Goal: Information Seeking & Learning: Find specific fact

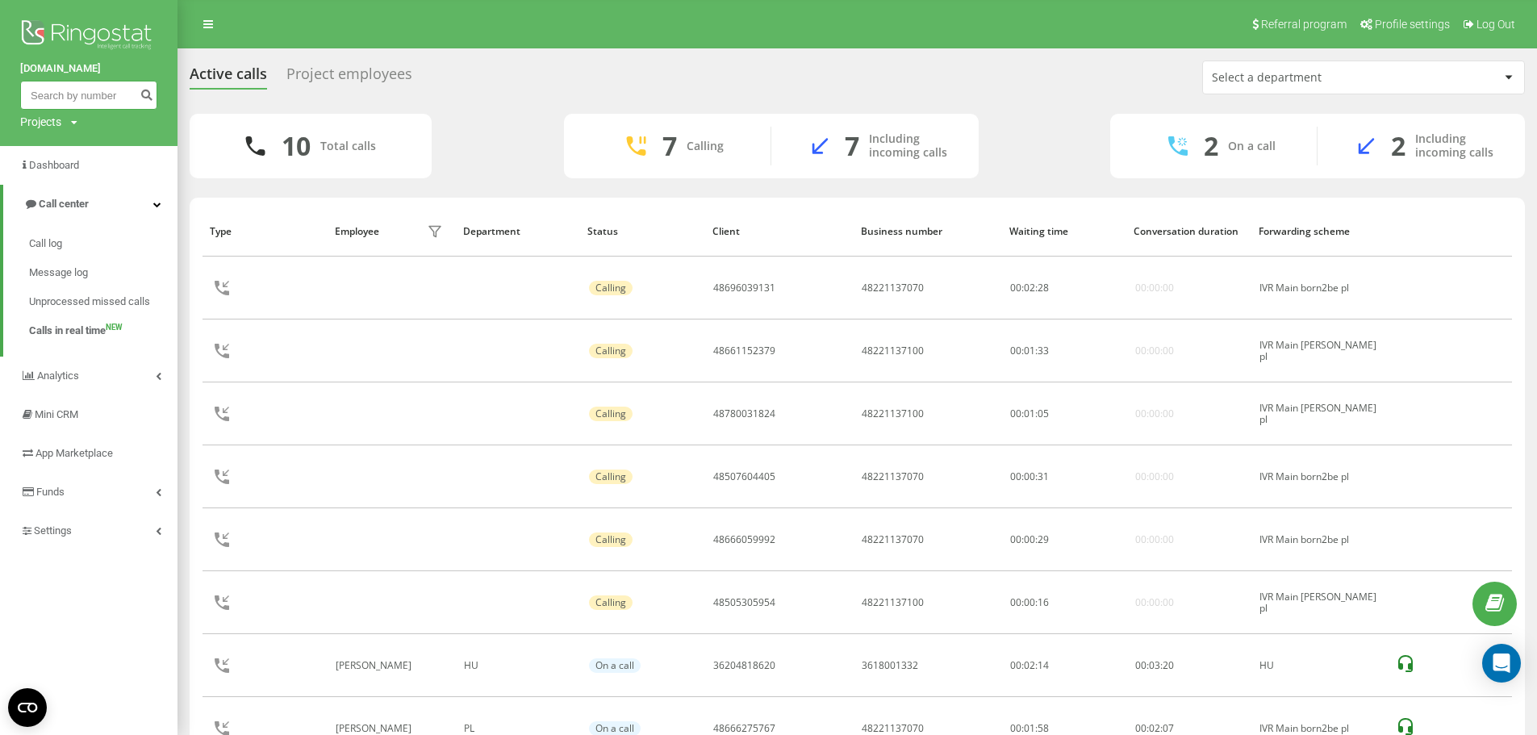
click at [65, 95] on input at bounding box center [88, 95] width 137 height 29
paste input "48605594614"
type input "48605594614"
click at [61, 236] on span "Call log" at bounding box center [46, 244] width 34 height 16
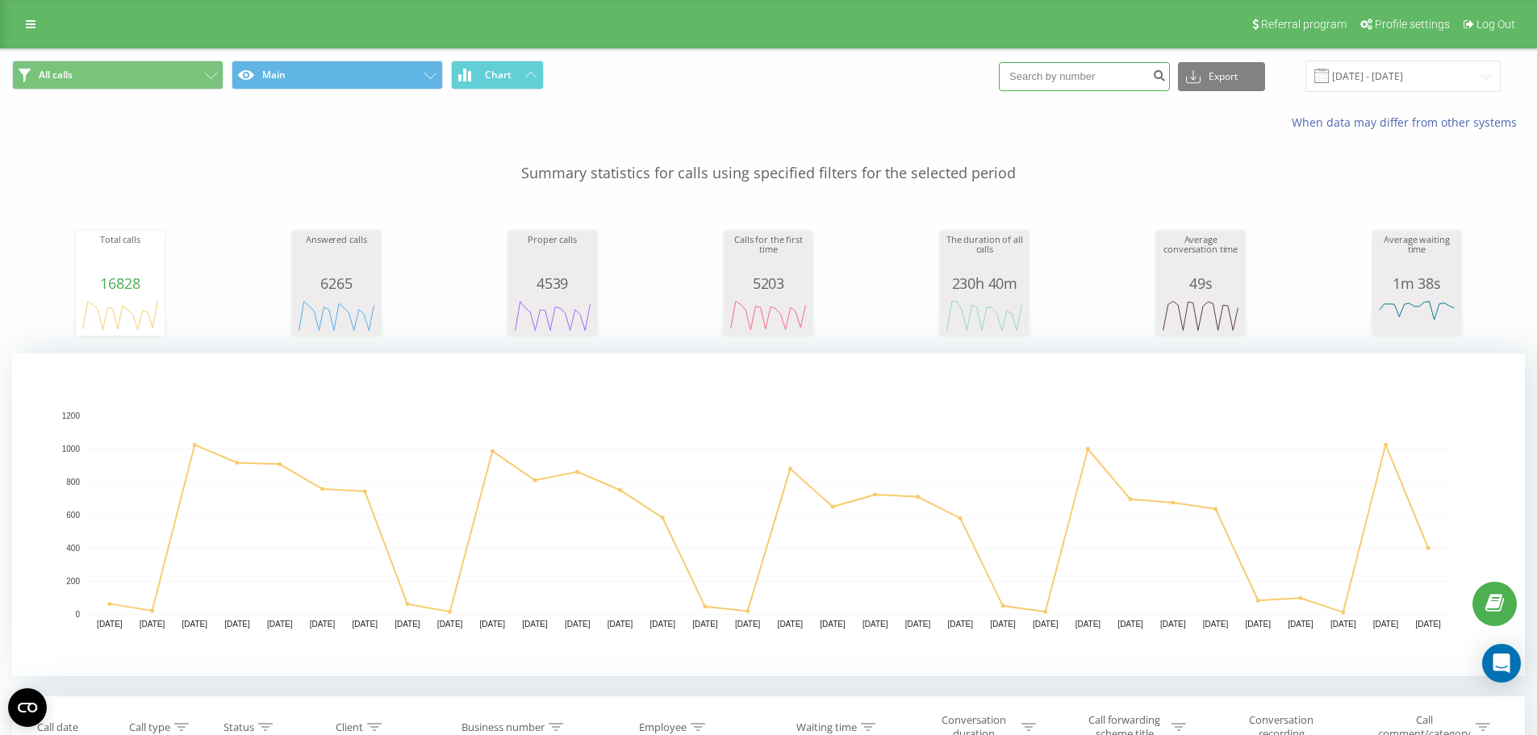
click at [1043, 83] on input at bounding box center [1084, 76] width 171 height 29
paste input "48605594614"
type input "48605594614"
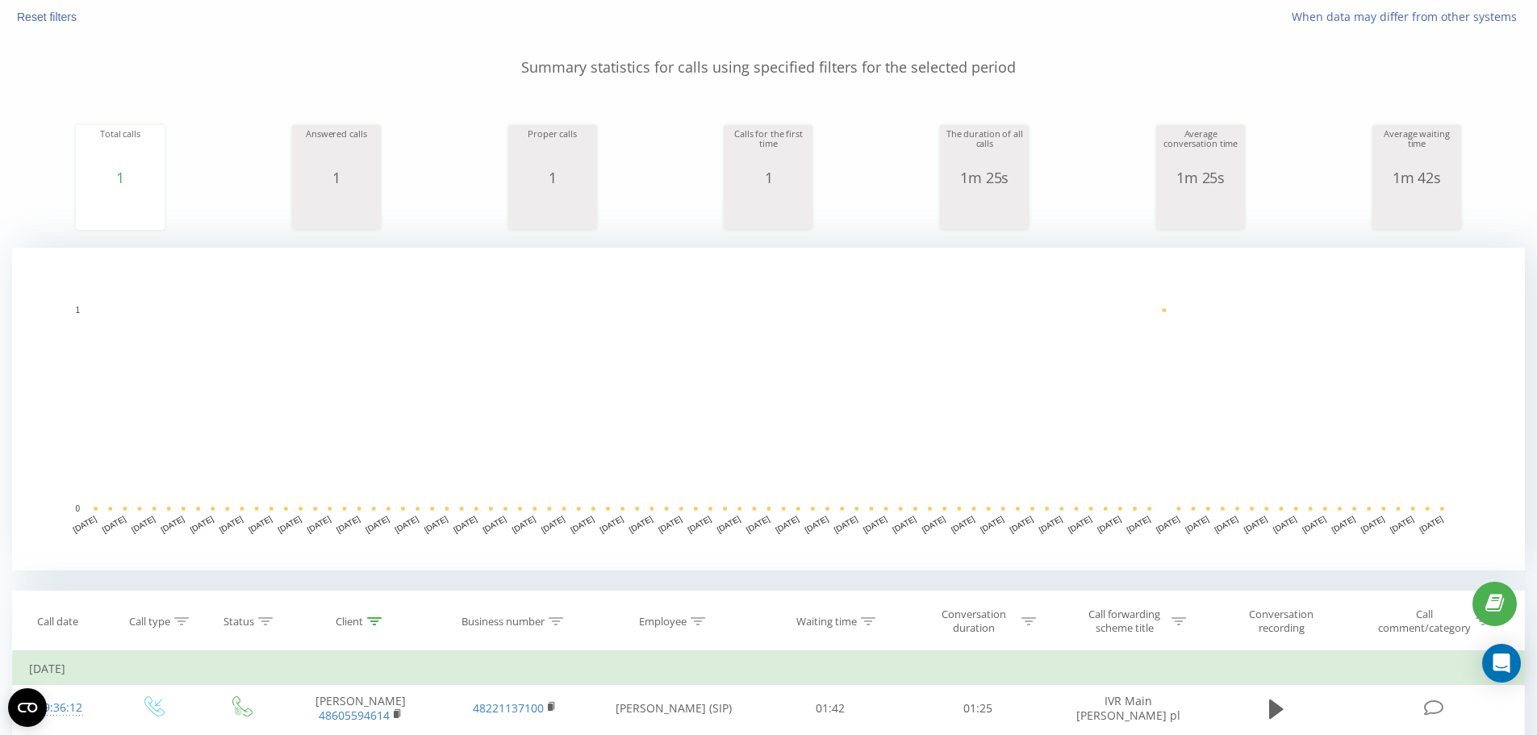
scroll to position [242, 0]
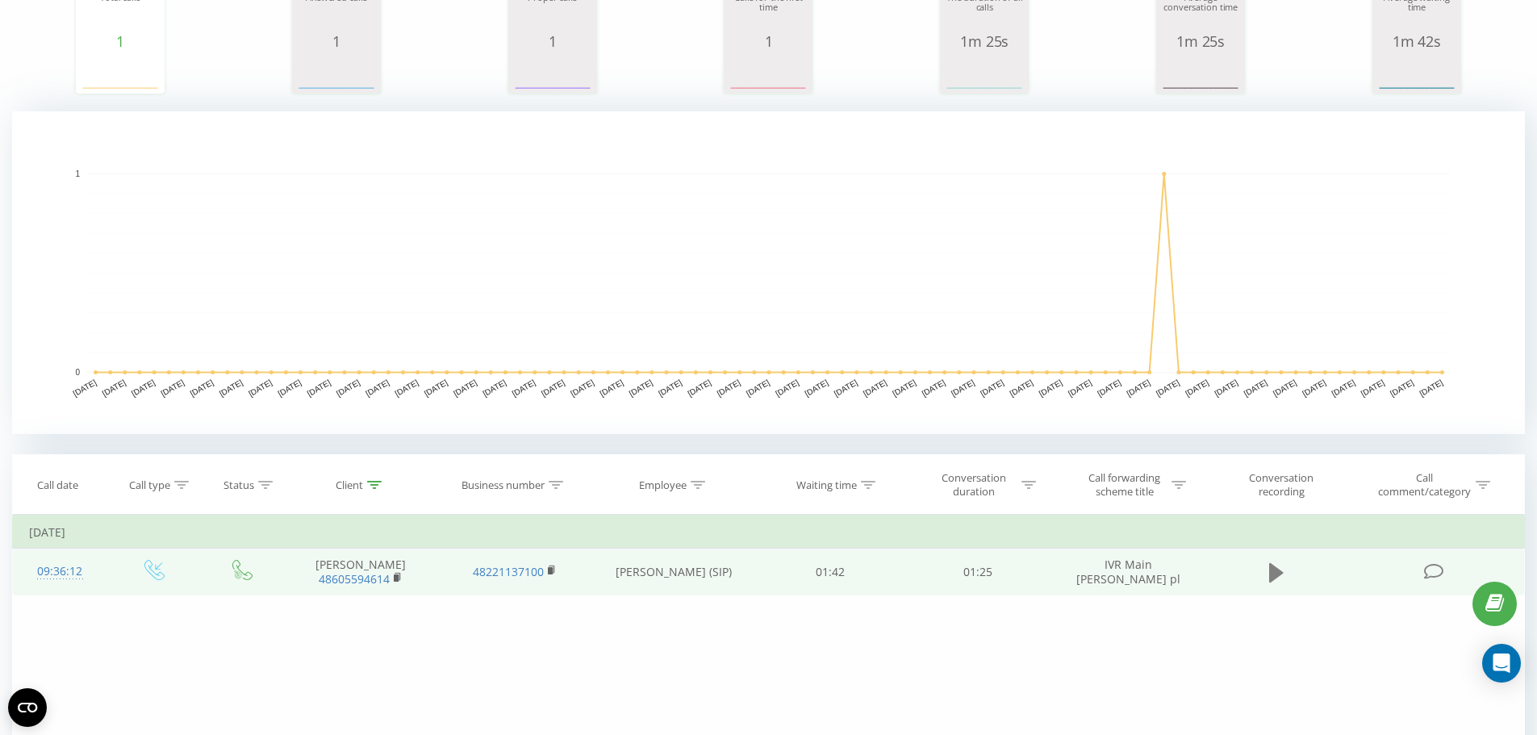
click at [1278, 578] on icon at bounding box center [1276, 572] width 15 height 23
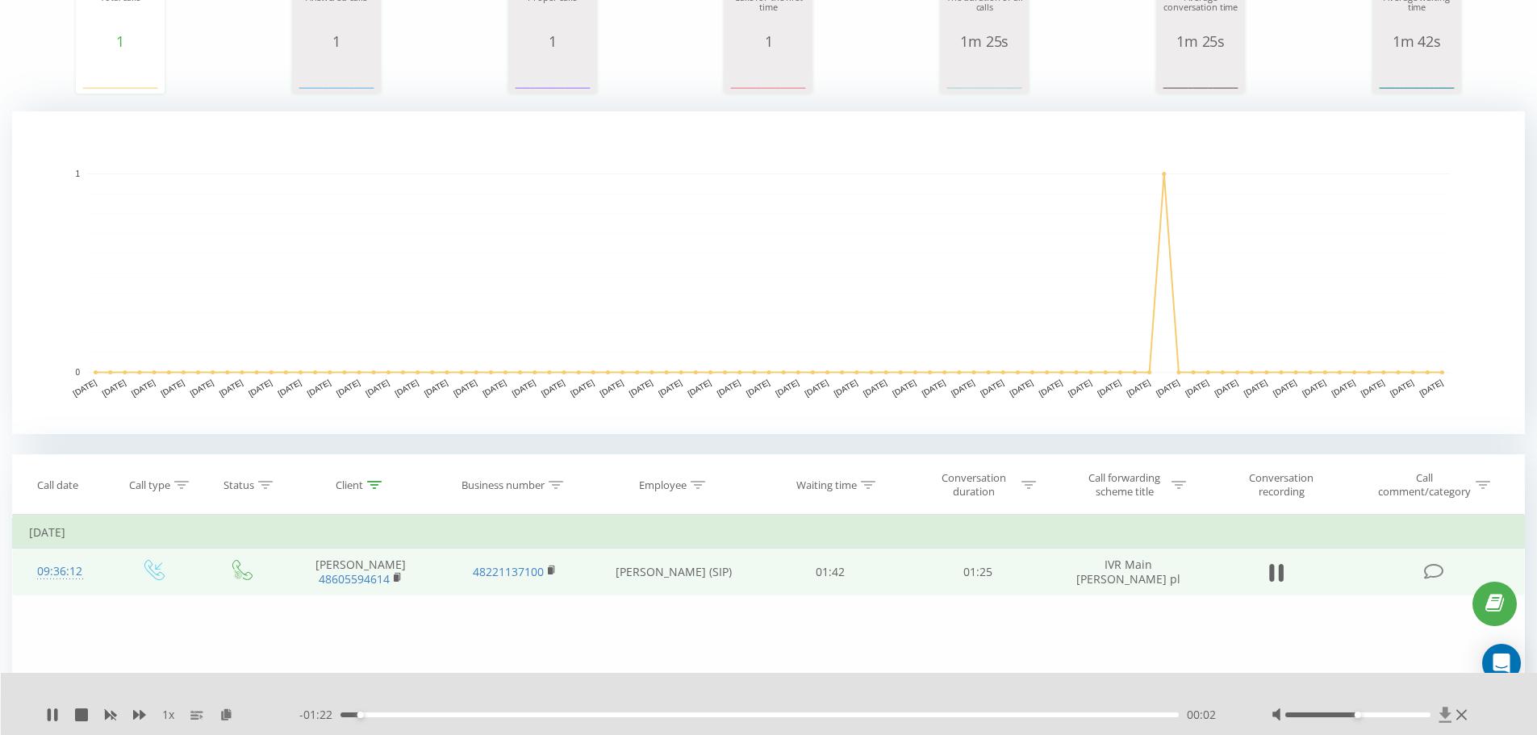
click at [1444, 719] on icon at bounding box center [1445, 715] width 14 height 16
click at [195, 662] on div "Filter by condition Equal Enter value Cancel OK Filter by condition Equal Enter…" at bounding box center [768, 696] width 1512 height 363
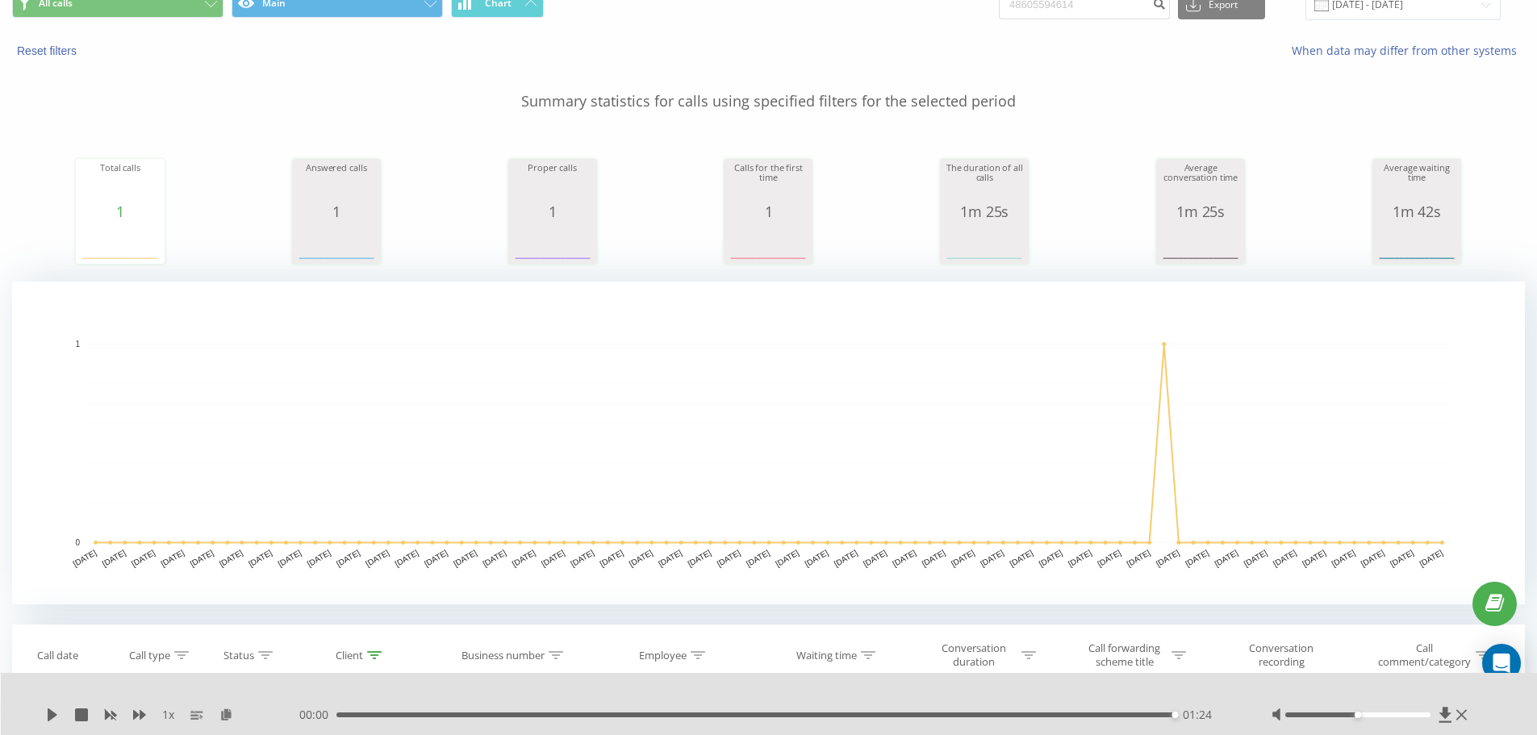
scroll to position [0, 0]
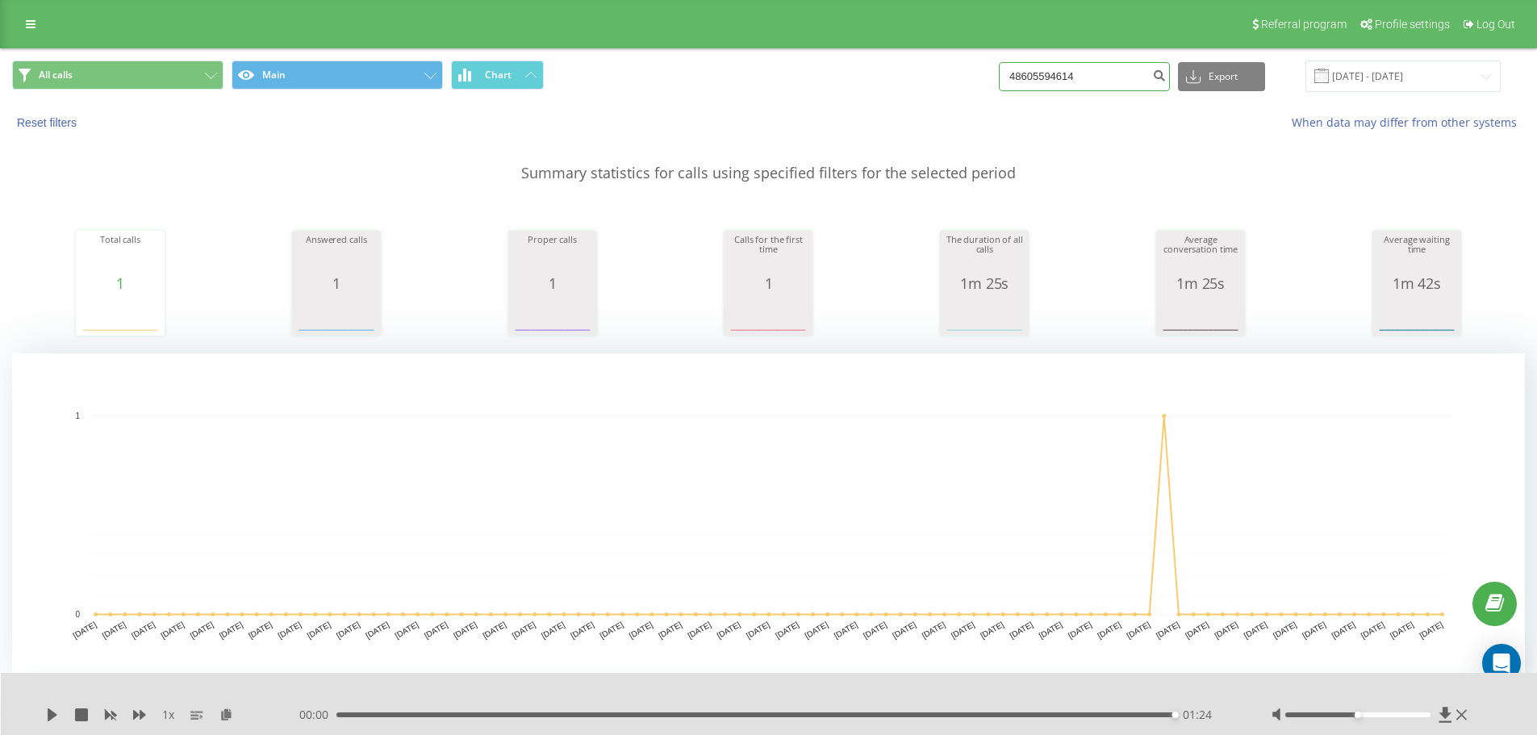
click at [1074, 86] on input "48605594614" at bounding box center [1084, 76] width 171 height 29
paste input "883483808"
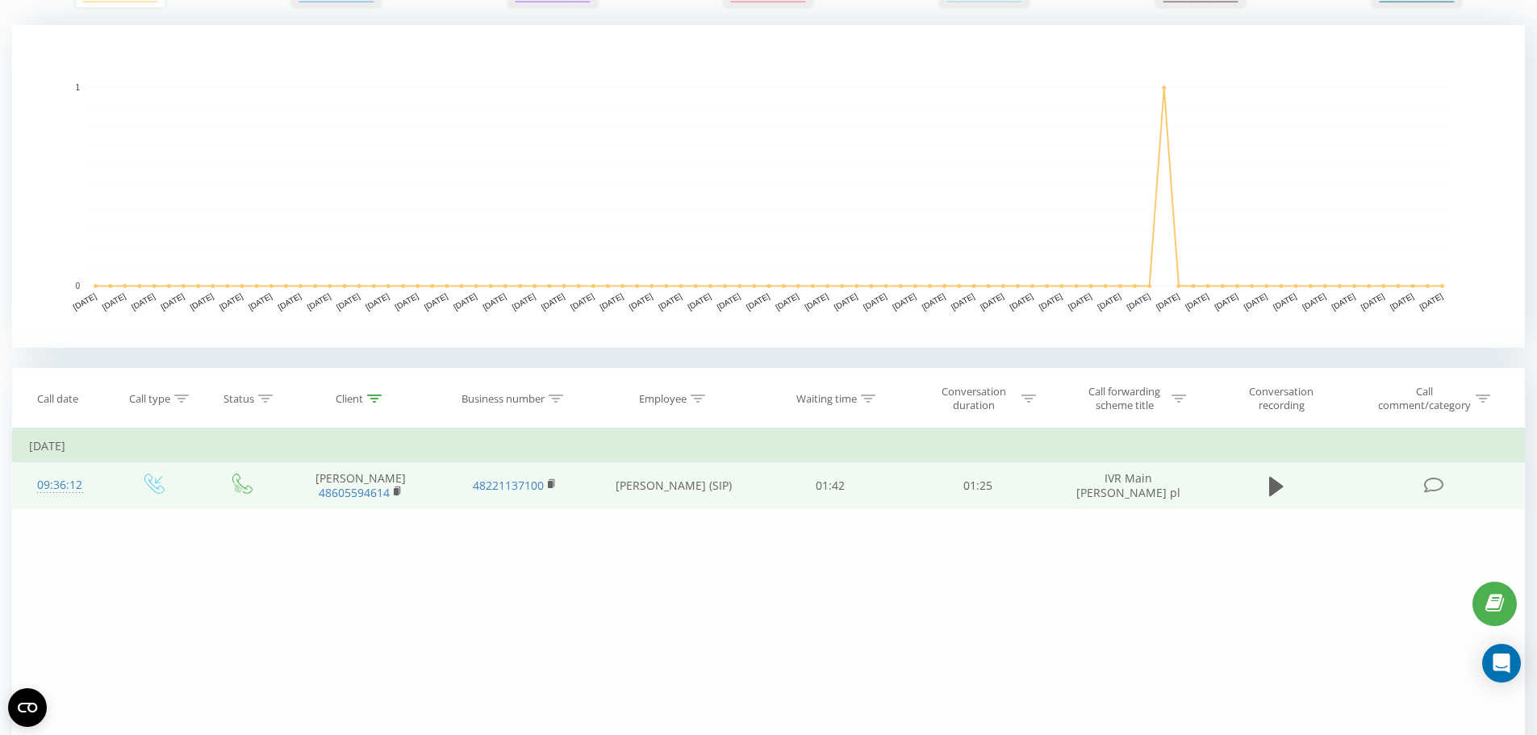
scroll to position [403, 0]
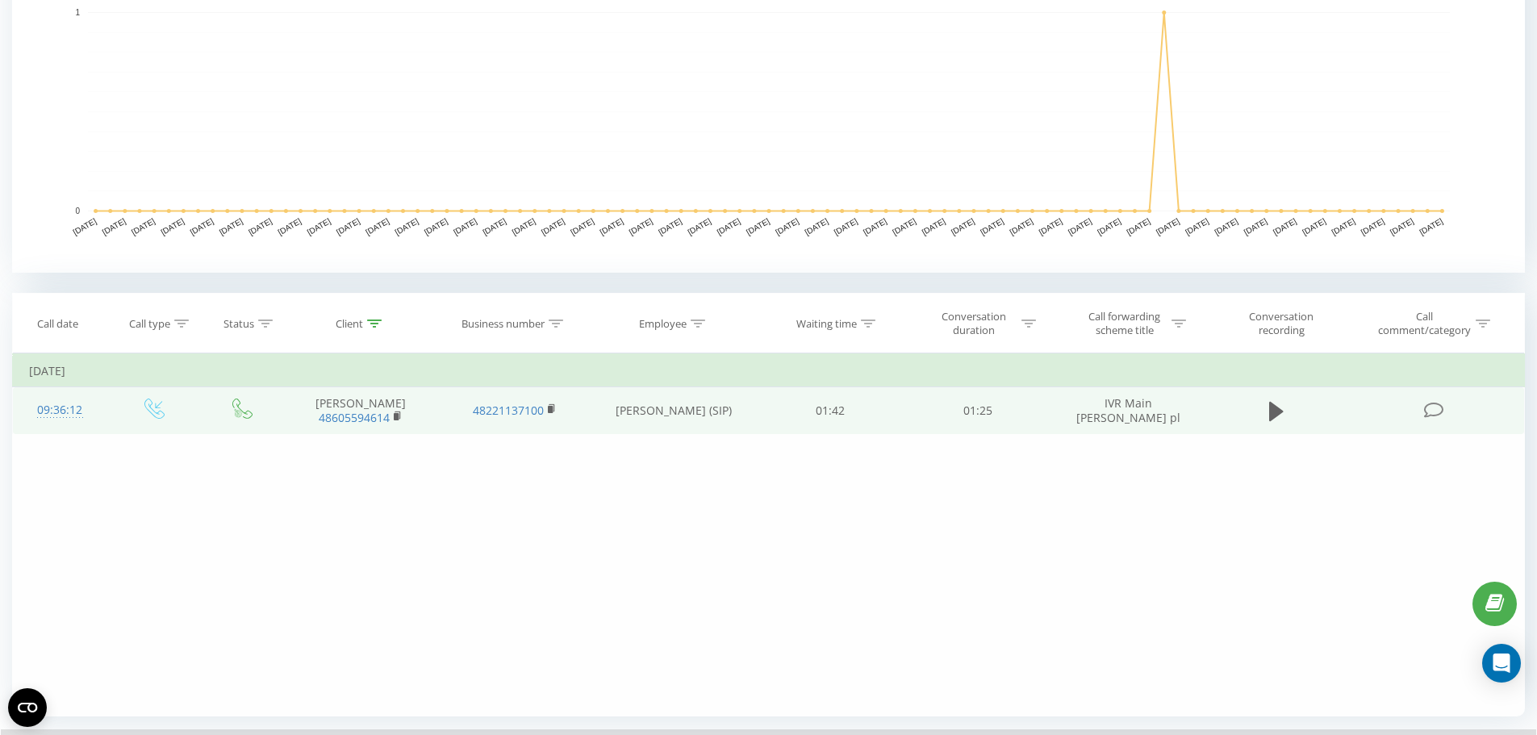
type input "48883483808"
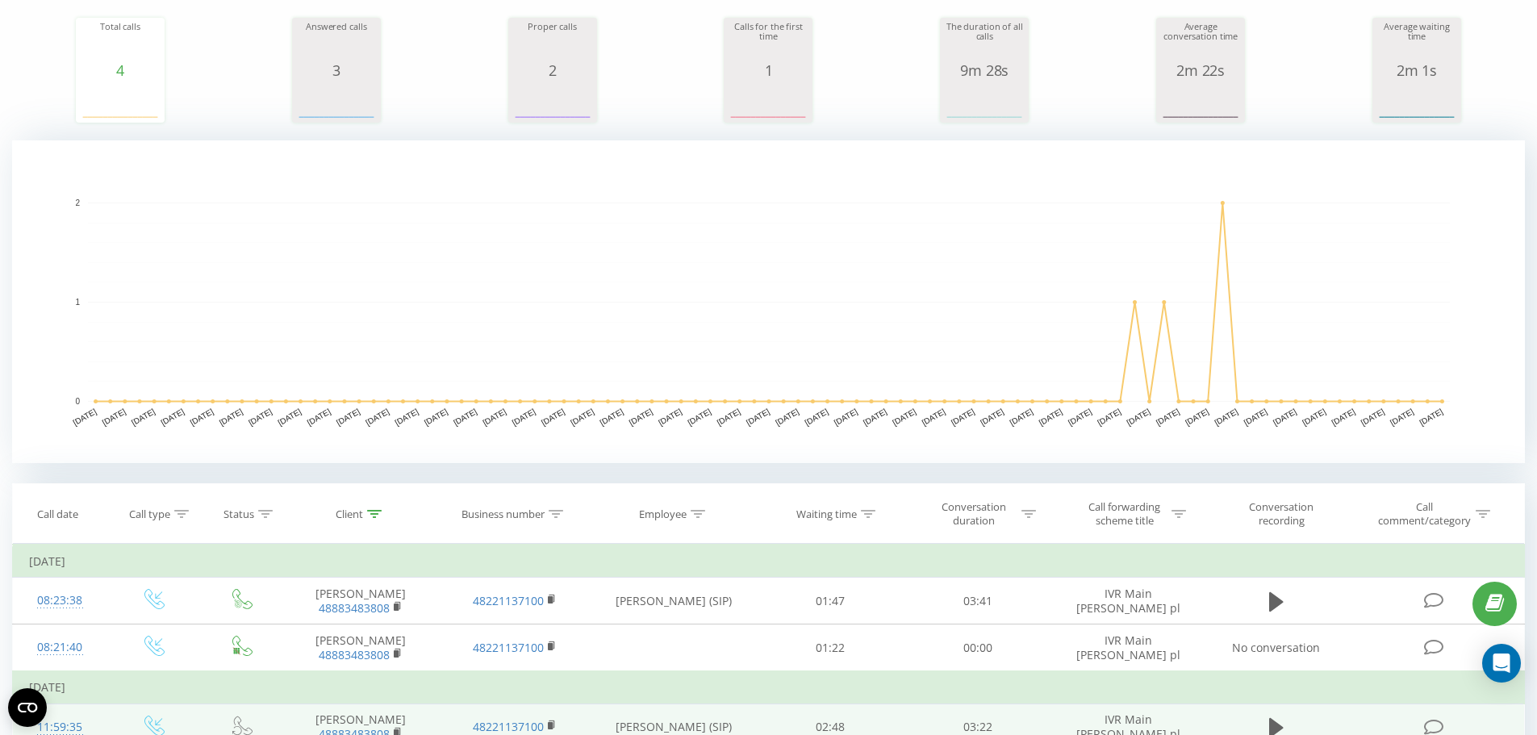
scroll to position [403, 0]
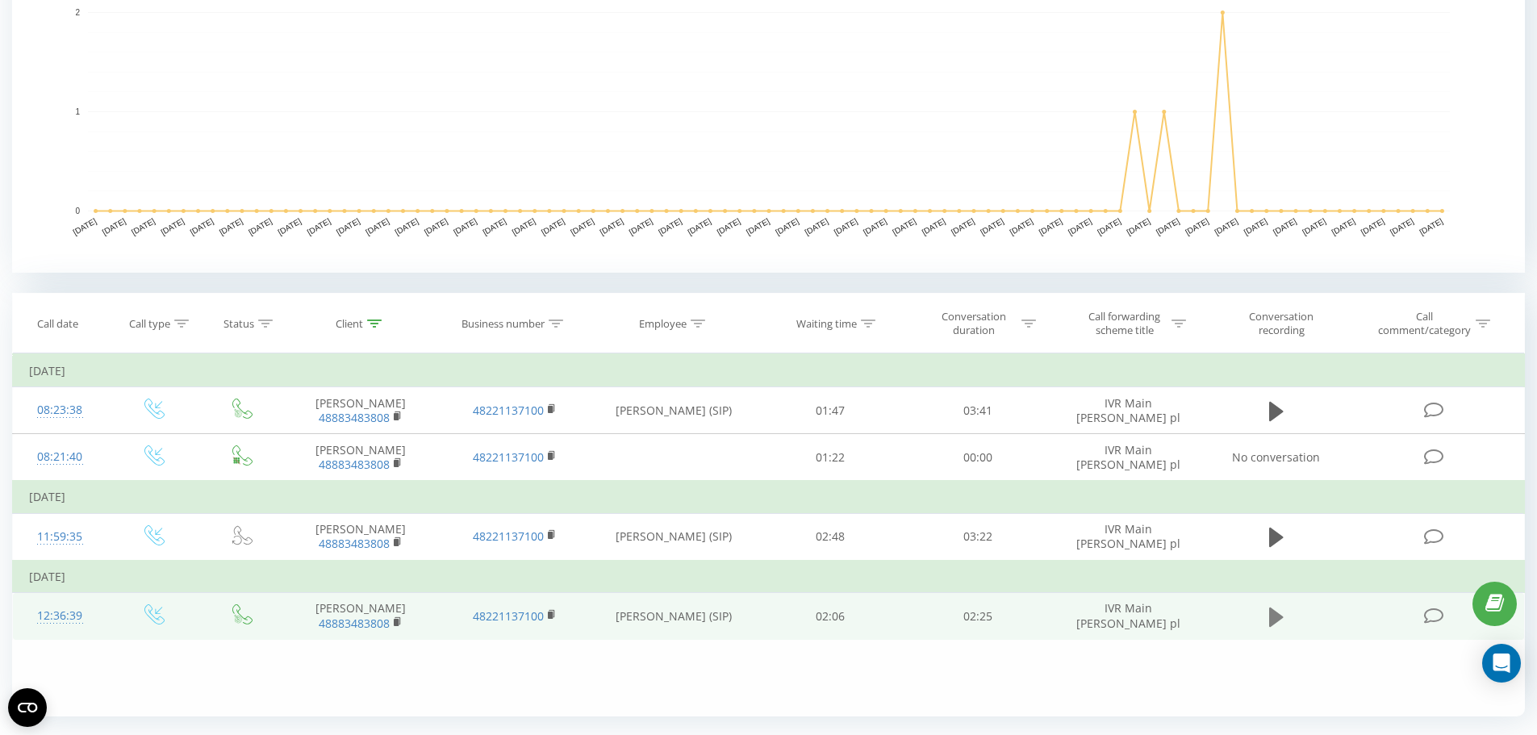
click at [1273, 614] on icon at bounding box center [1276, 616] width 15 height 19
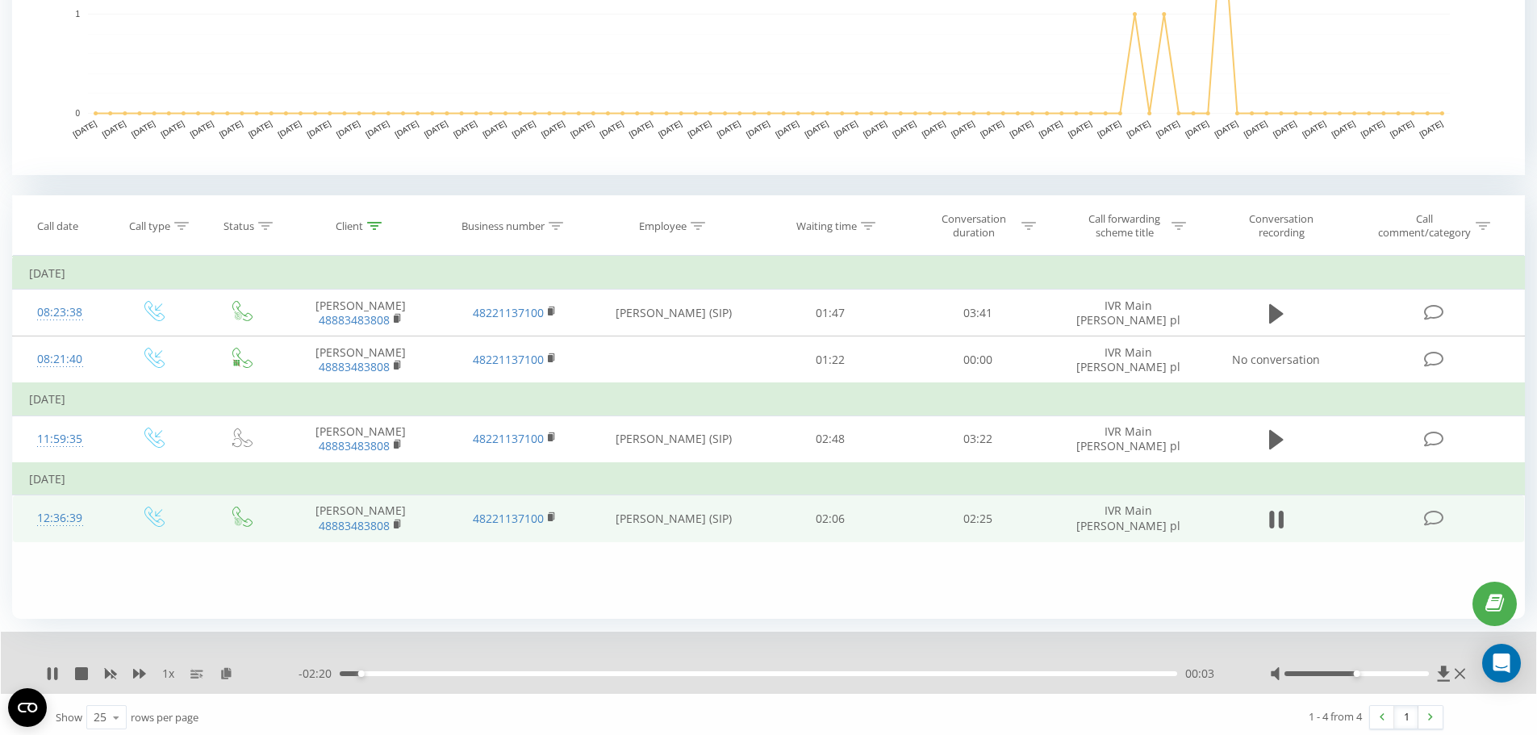
scroll to position [507, 0]
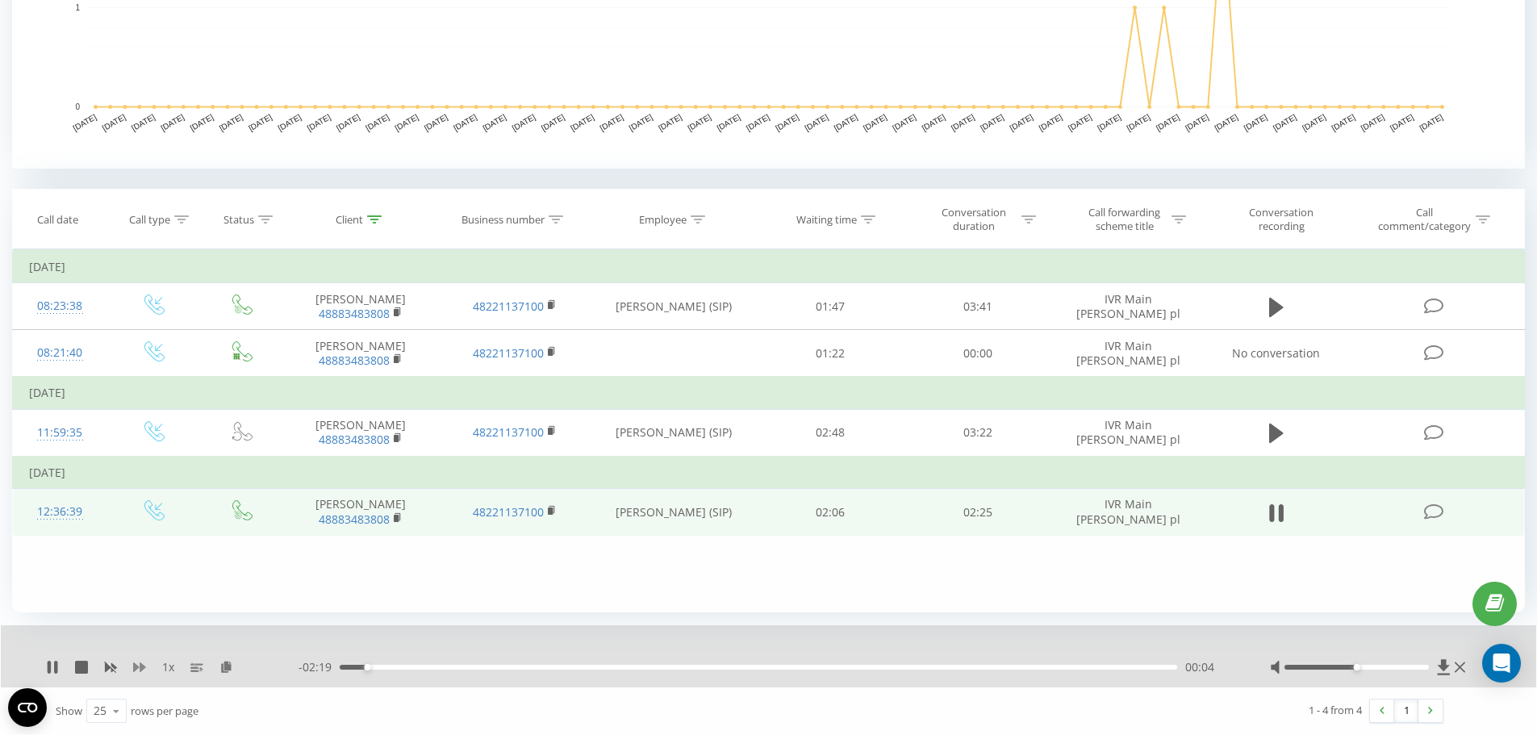
click at [145, 669] on icon at bounding box center [139, 667] width 13 height 13
click at [137, 666] on icon at bounding box center [139, 667] width 13 height 10
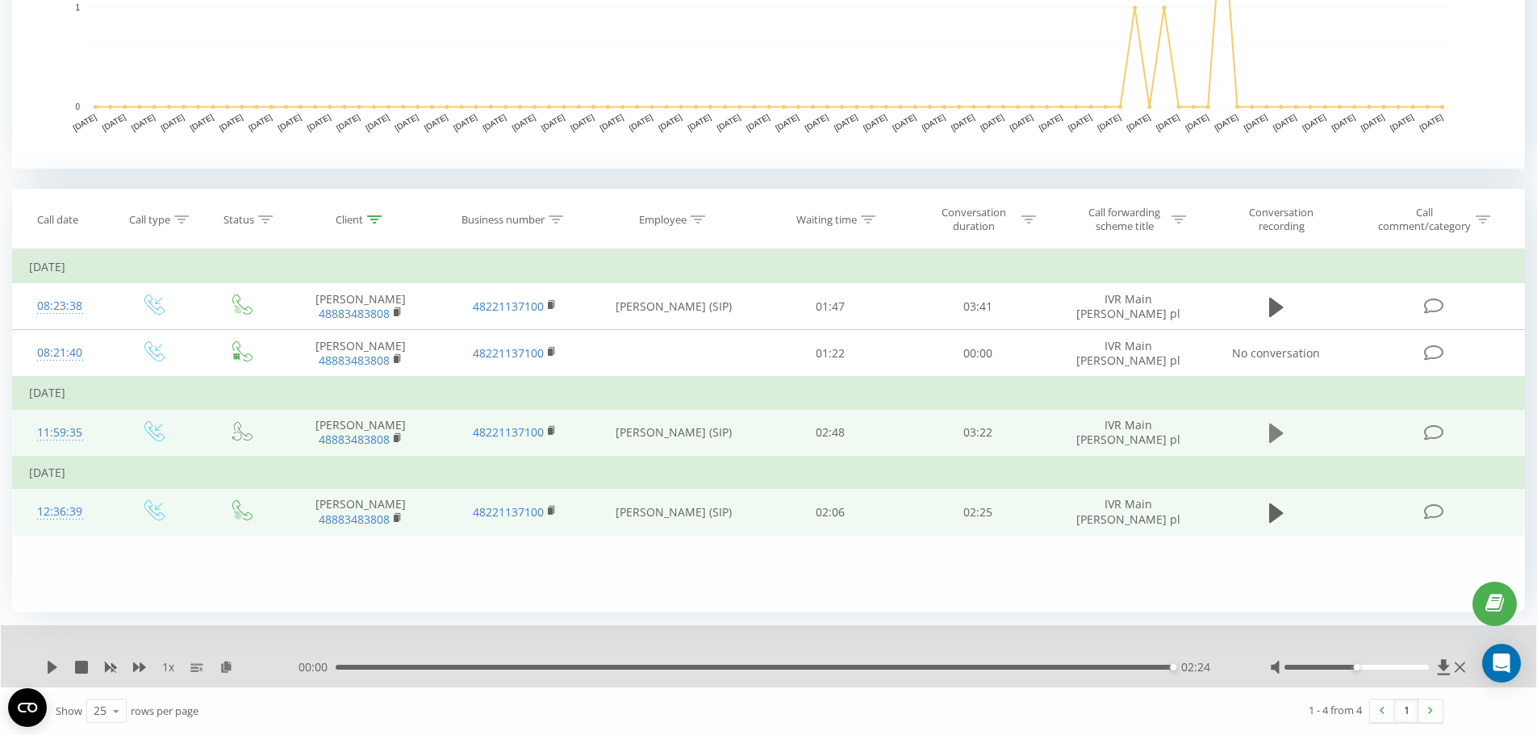
click at [1283, 432] on button at bounding box center [1276, 433] width 24 height 24
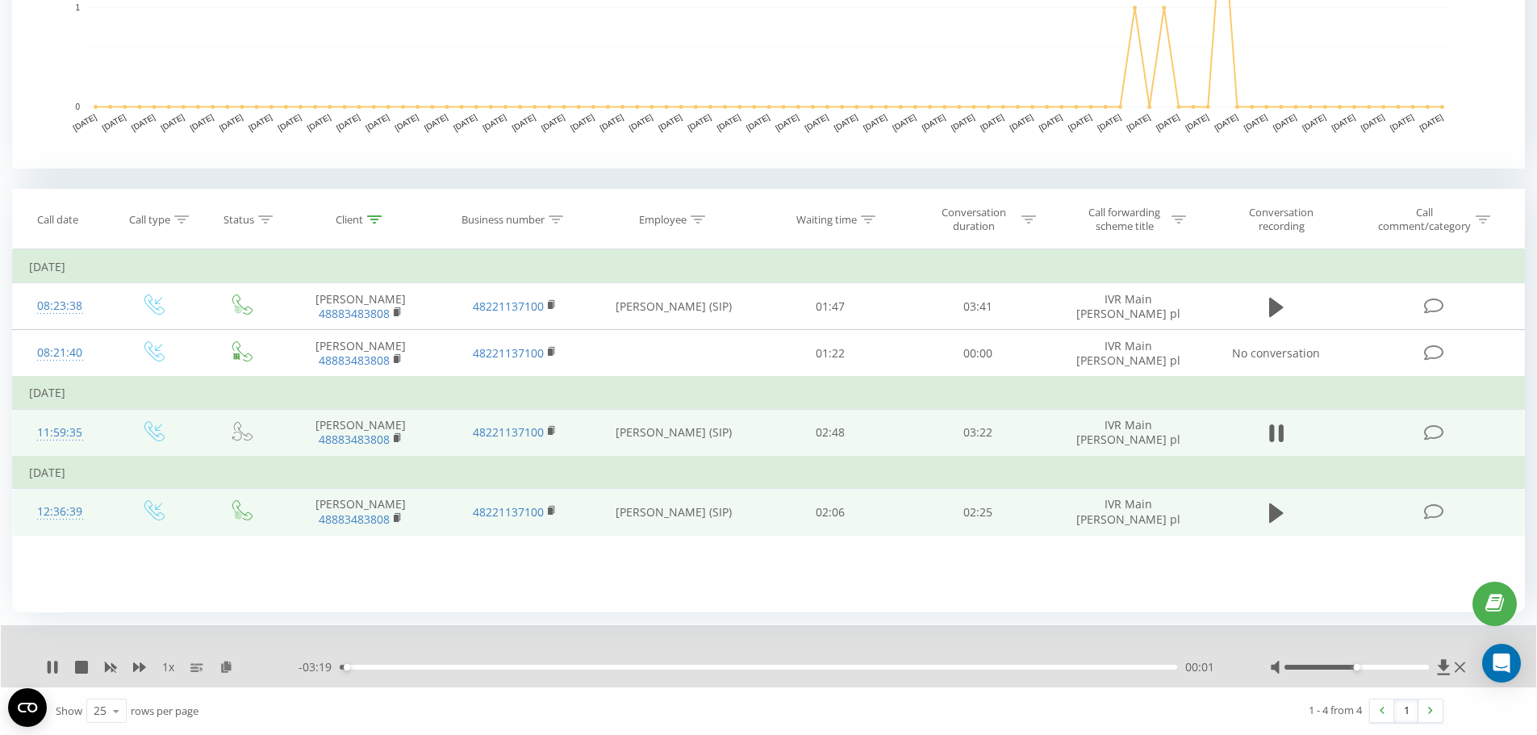
drag, startPoint x: 1372, startPoint y: 669, endPoint x: 1408, endPoint y: 667, distance: 36.4
click at [1410, 667] on div at bounding box center [1369, 667] width 199 height 16
drag, startPoint x: 1358, startPoint y: 667, endPoint x: 1428, endPoint y: 663, distance: 71.1
click at [1428, 664] on div "Accessibility label" at bounding box center [1428, 667] width 6 height 6
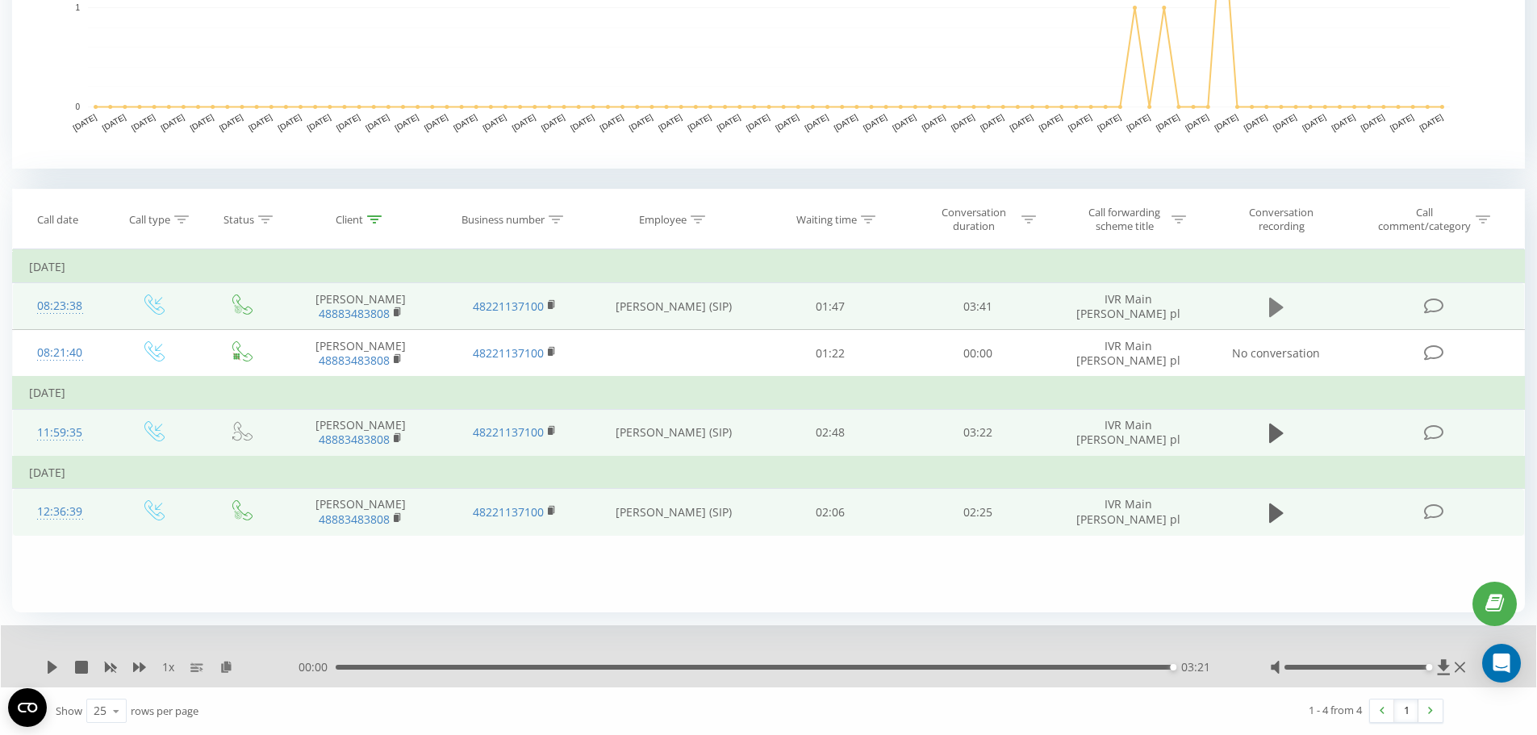
click at [1279, 307] on icon at bounding box center [1276, 307] width 15 height 23
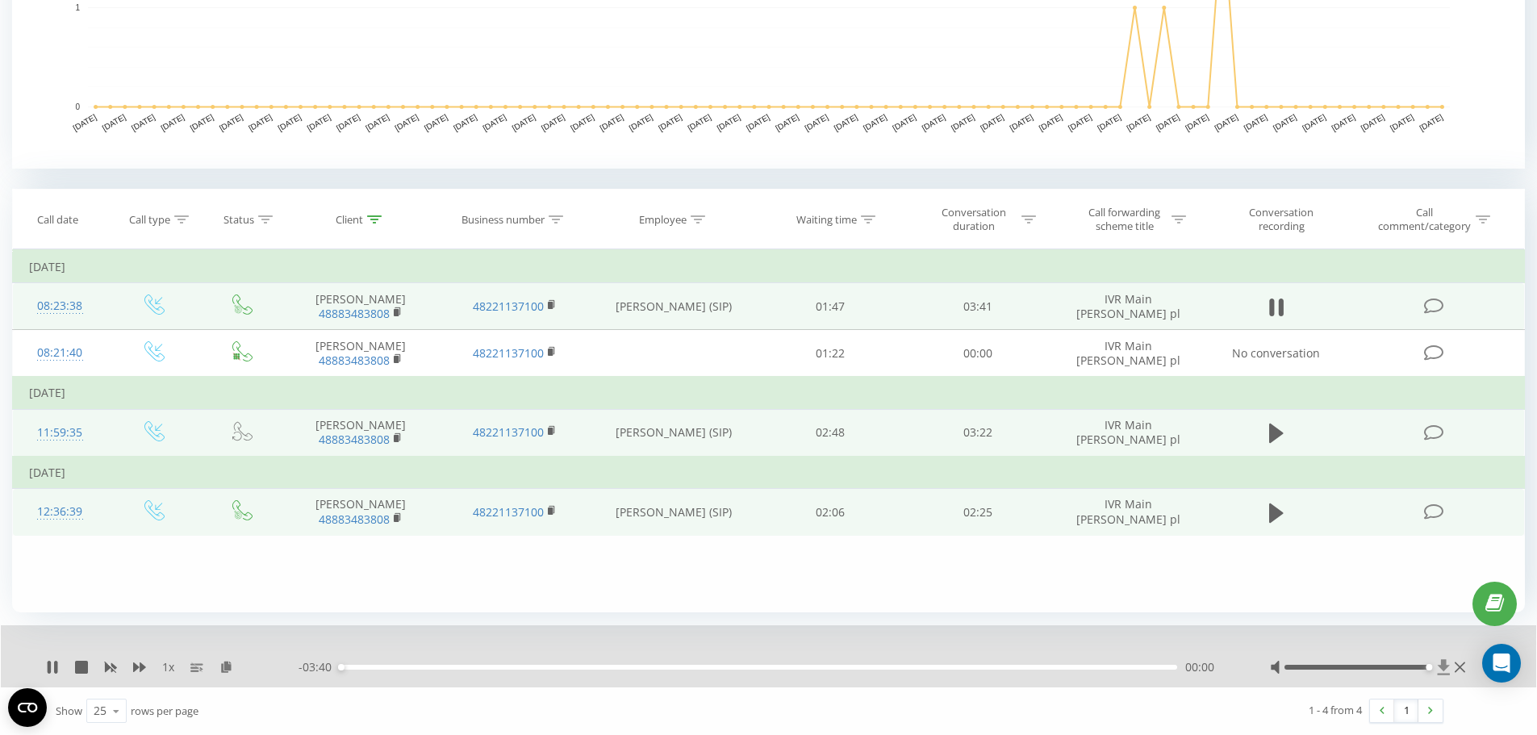
click at [1444, 668] on icon at bounding box center [1443, 666] width 12 height 15
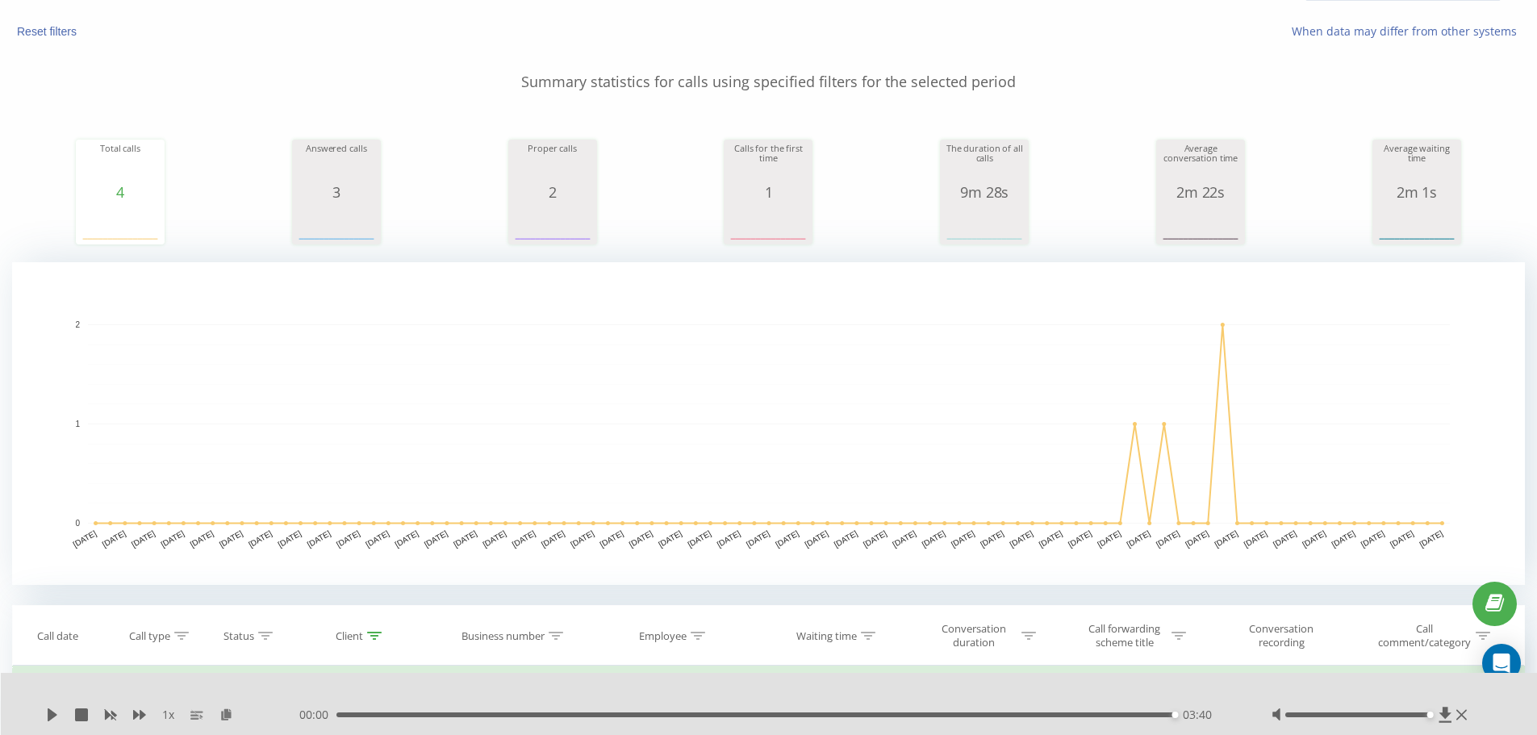
scroll to position [0, 0]
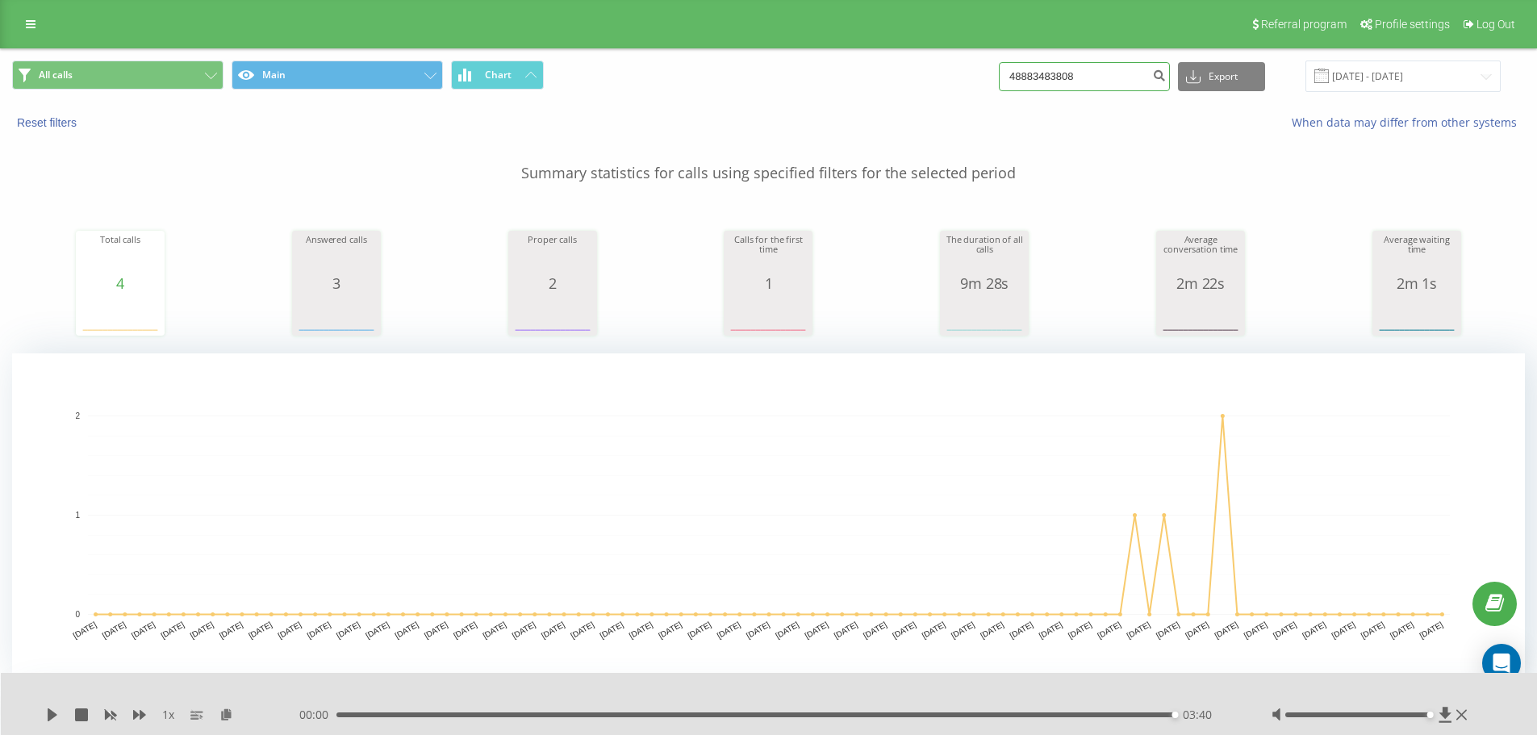
click at [1103, 77] on input "48883483808" at bounding box center [1084, 76] width 171 height 29
paste input "536928023"
type input "48536928023"
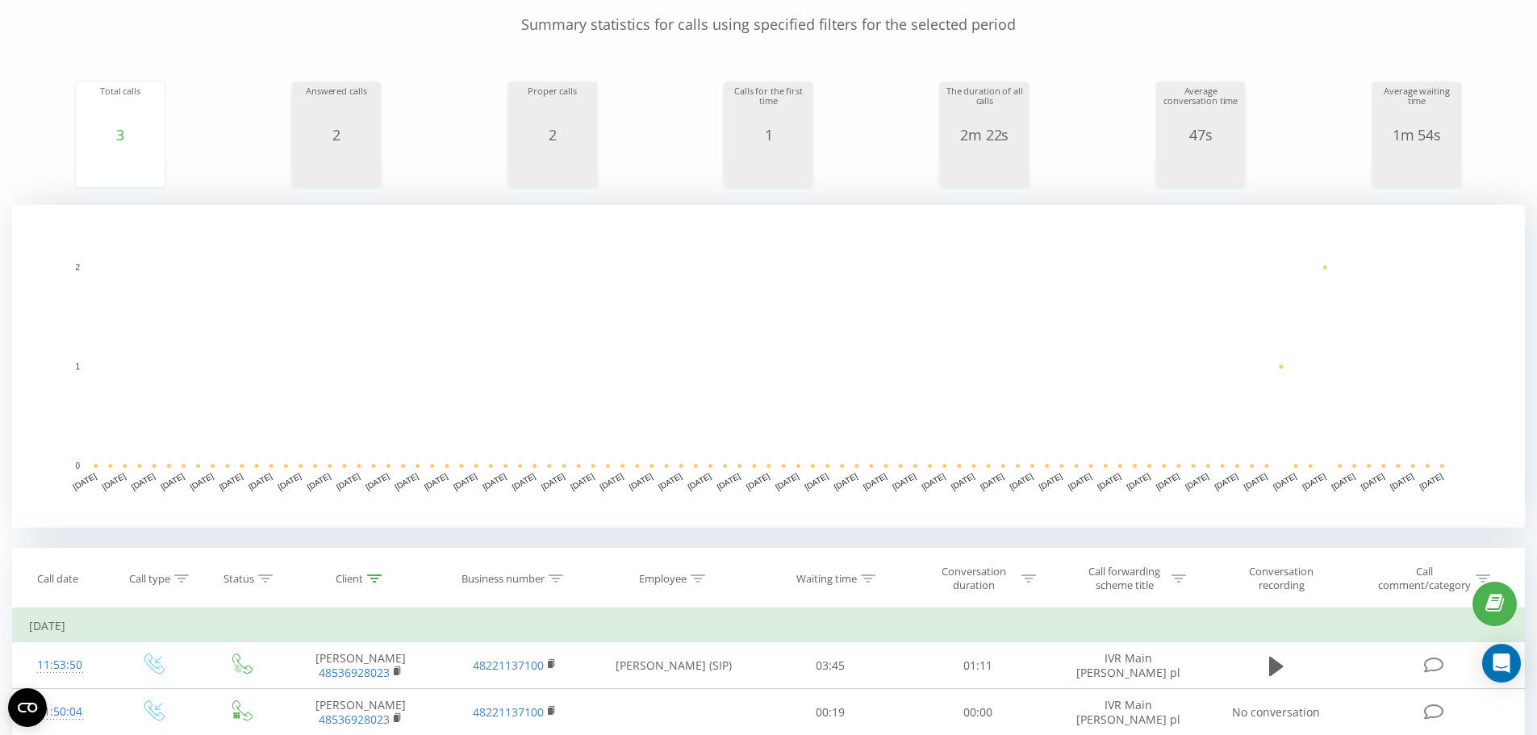
scroll to position [323, 0]
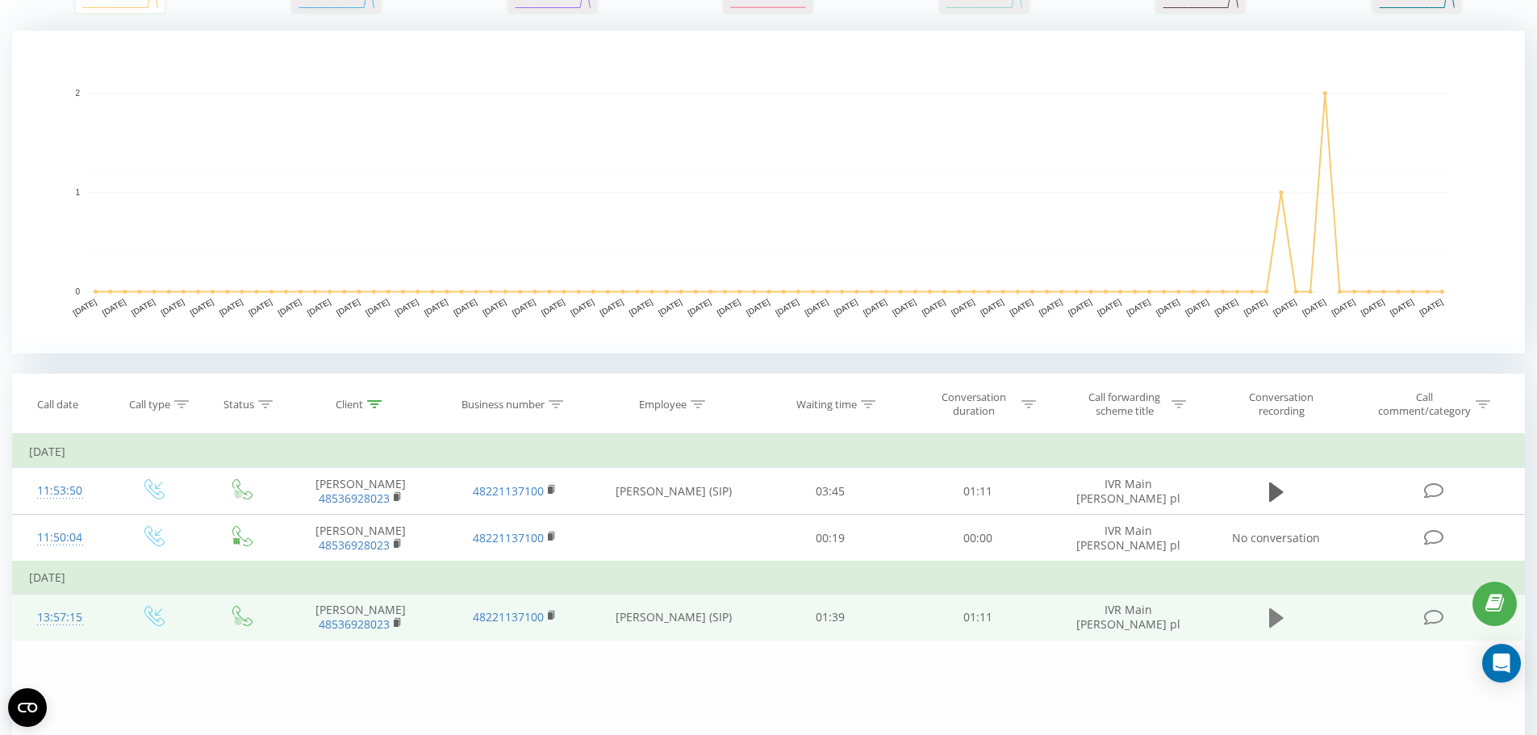
click at [1278, 622] on icon at bounding box center [1276, 618] width 15 height 23
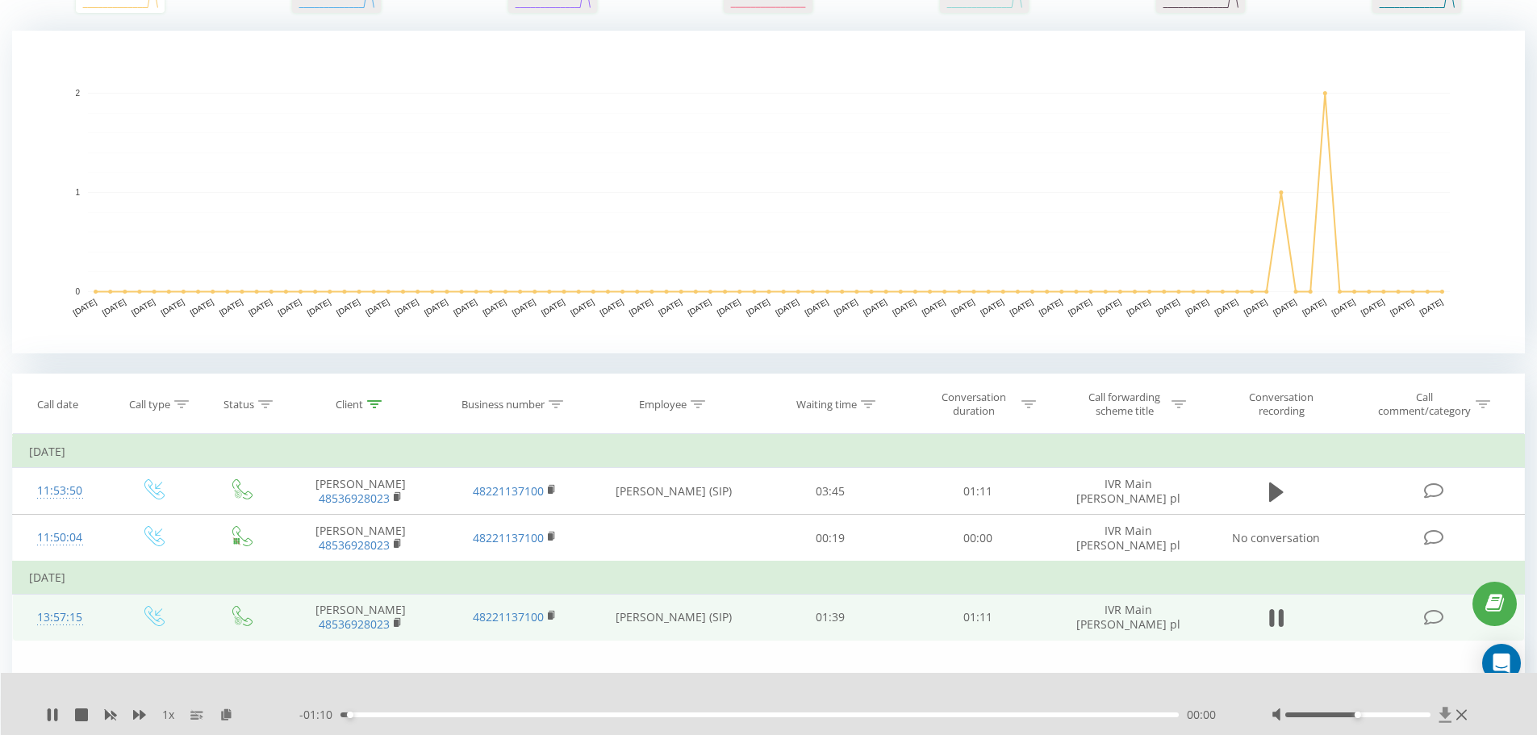
click at [1439, 715] on icon at bounding box center [1445, 715] width 14 height 16
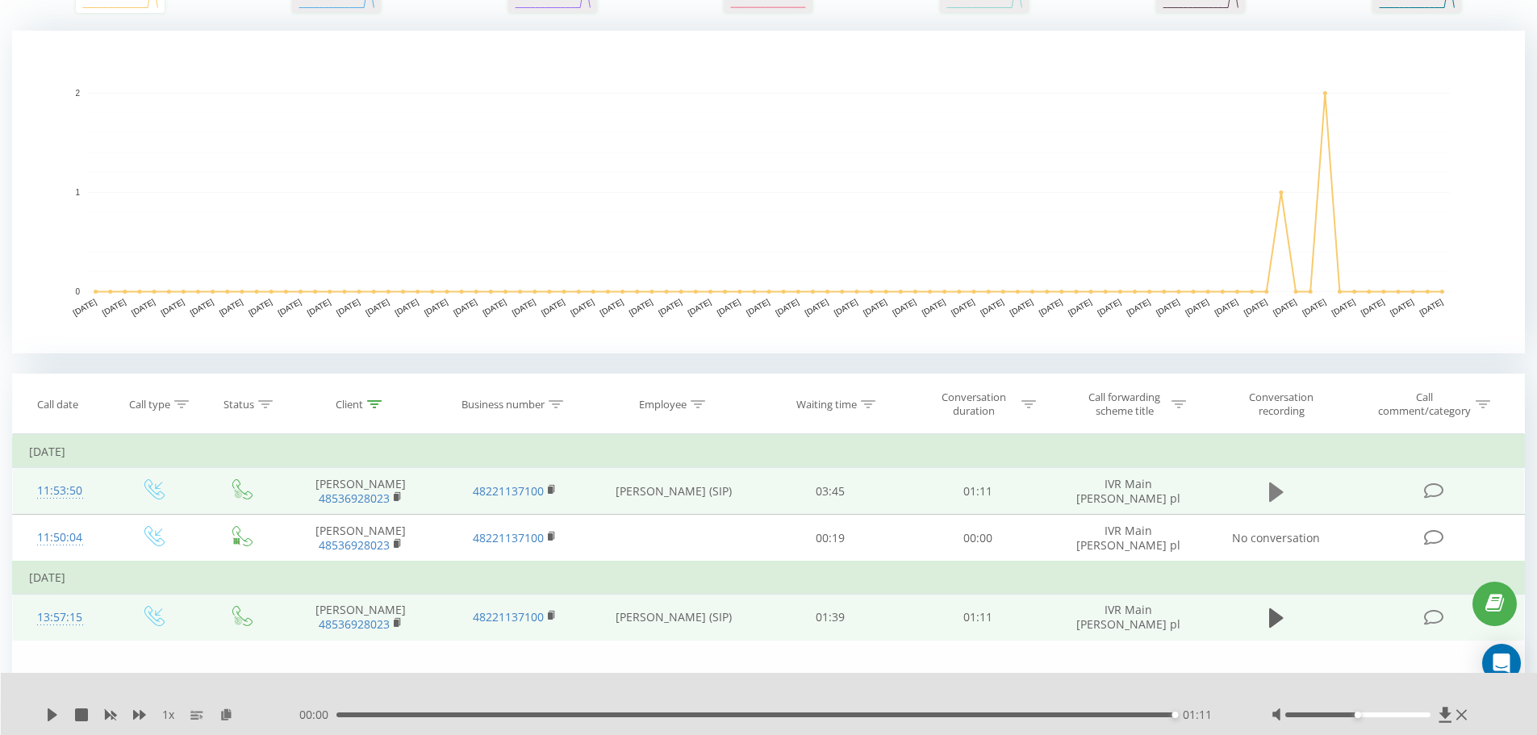
click at [1265, 487] on button at bounding box center [1276, 492] width 24 height 24
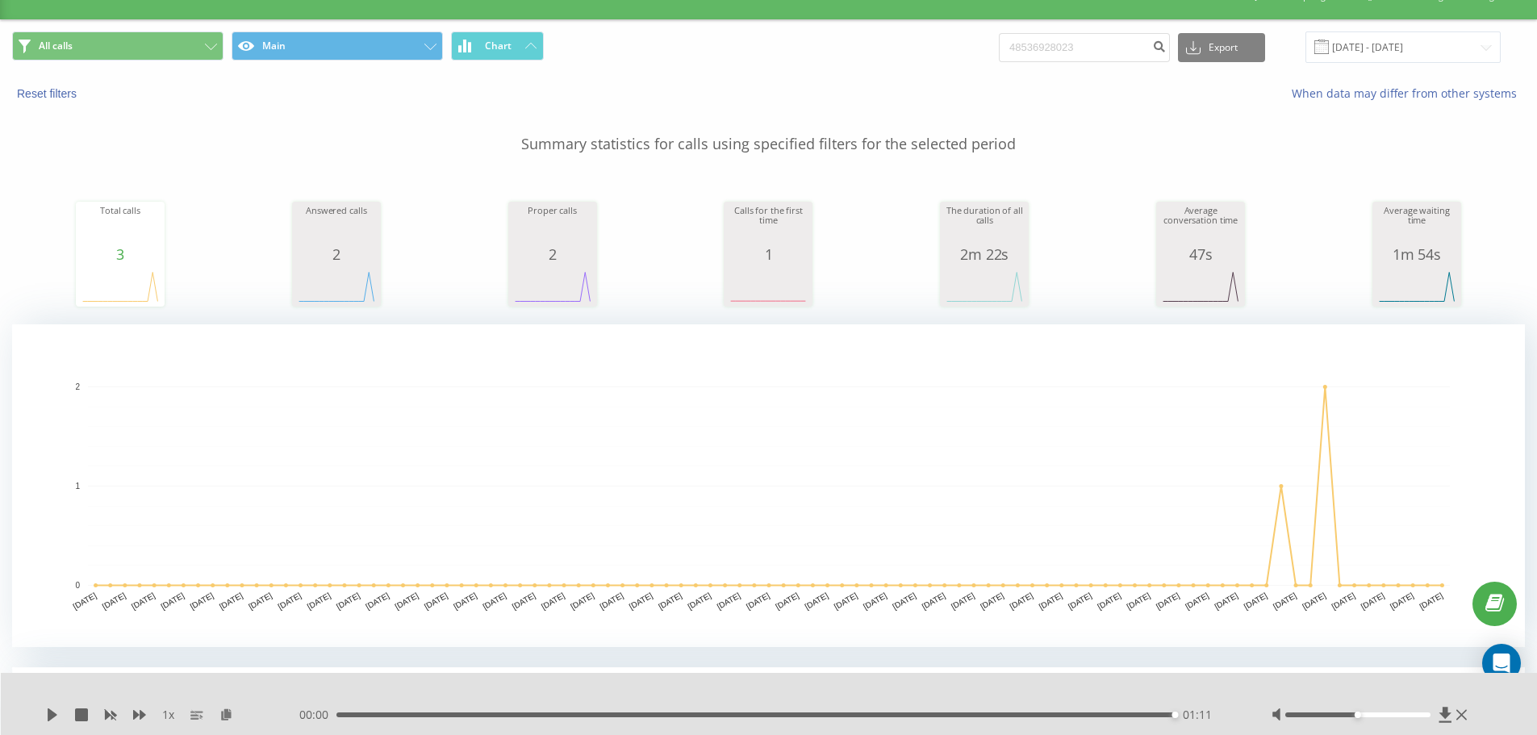
scroll to position [0, 0]
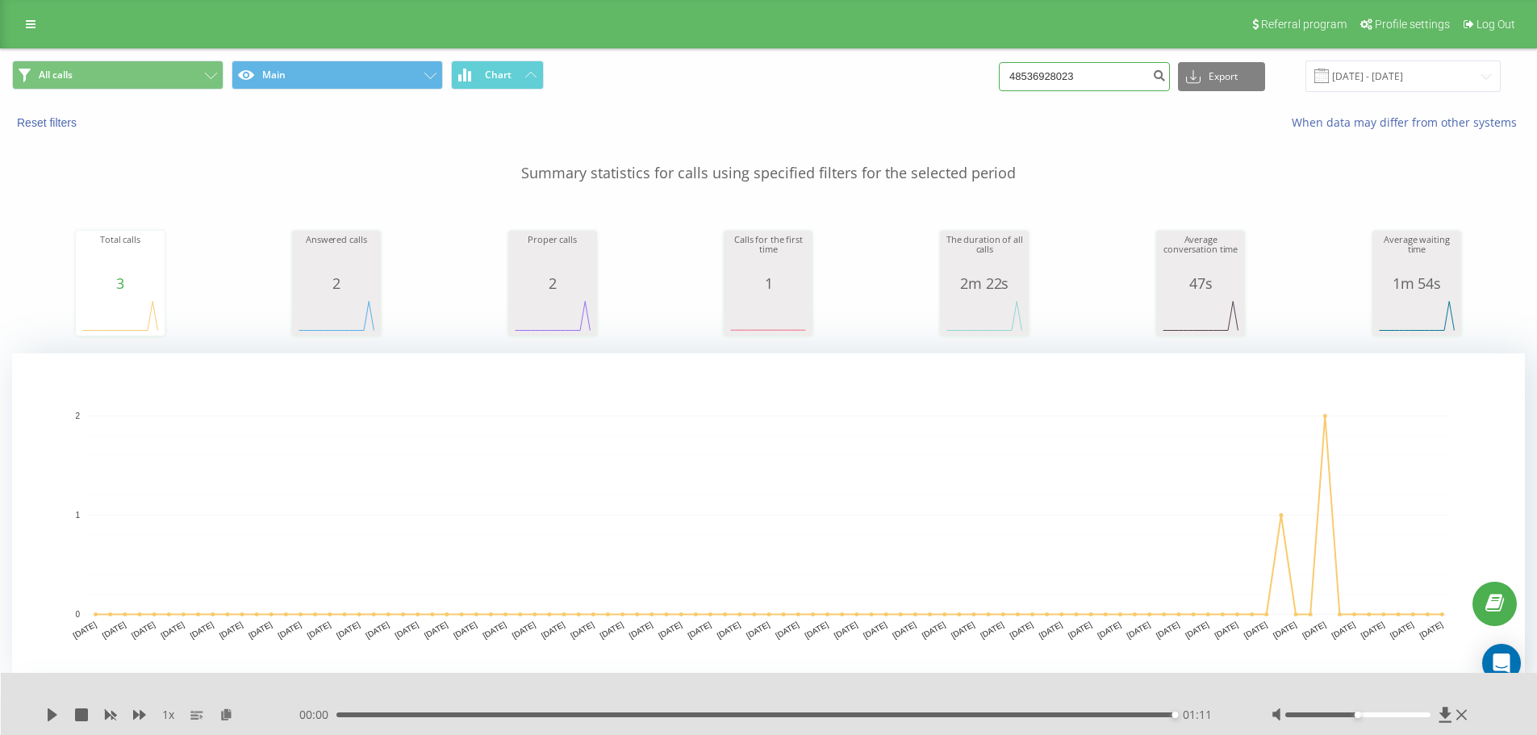
click at [1067, 81] on input "48536928023" at bounding box center [1084, 76] width 171 height 29
paste input "600482422"
type input "48600482422"
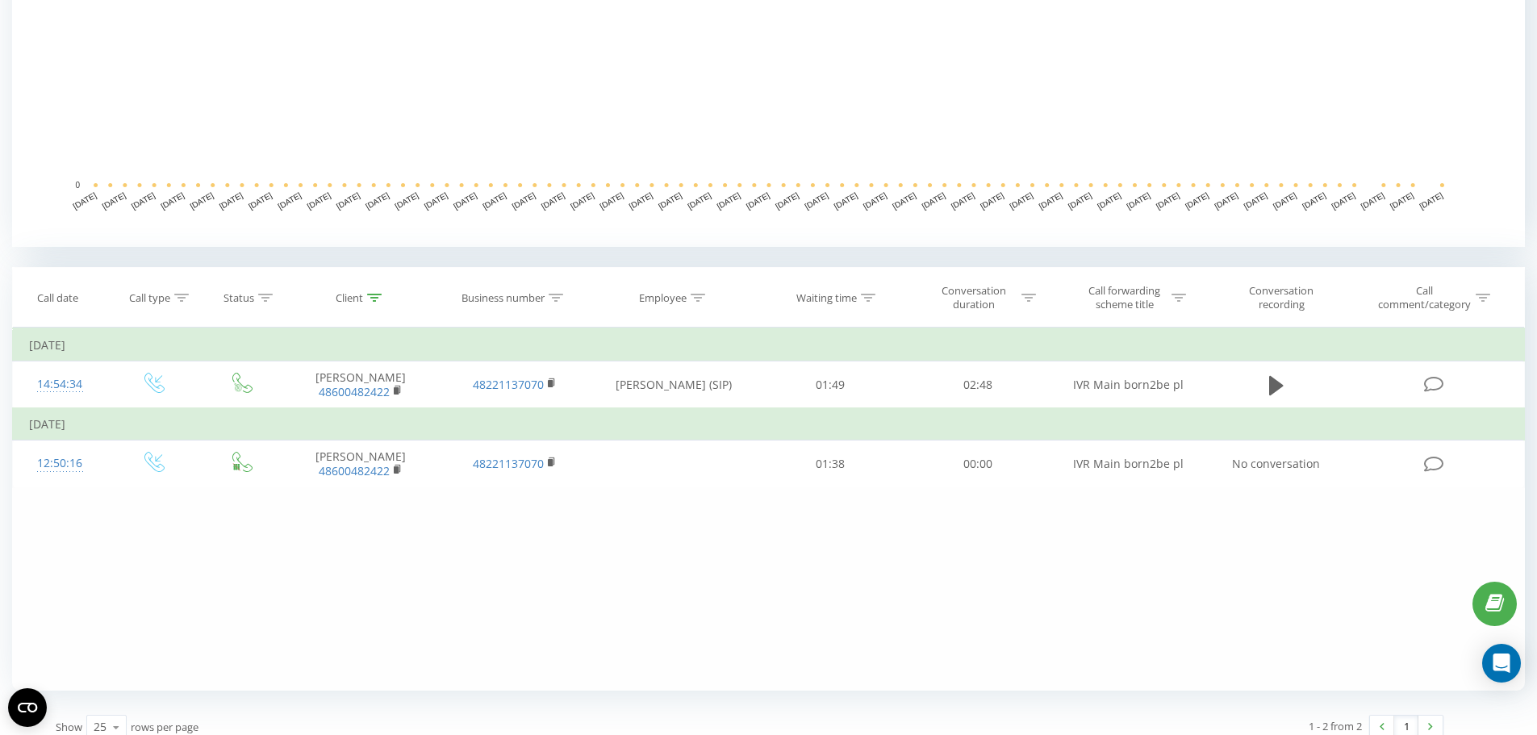
scroll to position [445, 0]
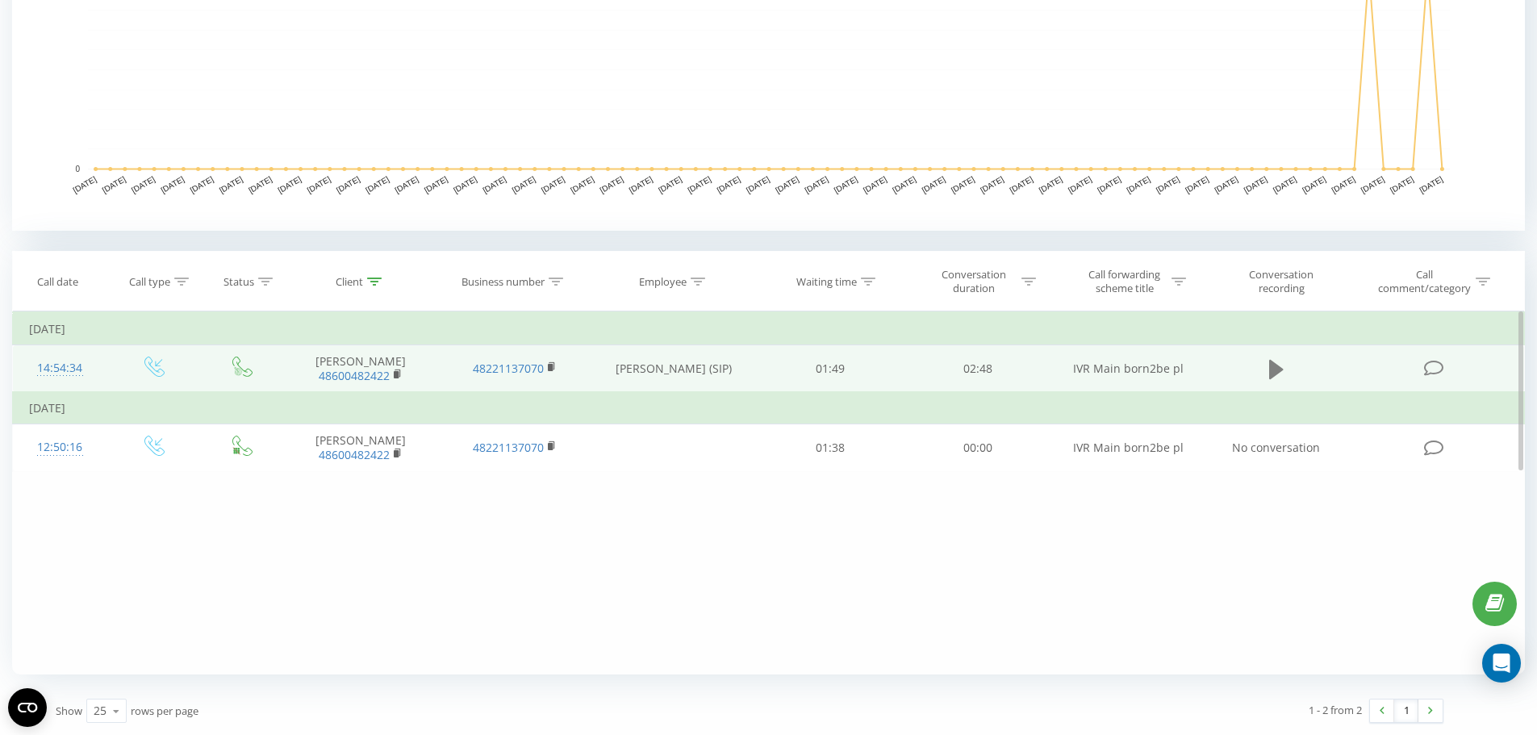
click at [1278, 380] on icon at bounding box center [1276, 369] width 15 height 23
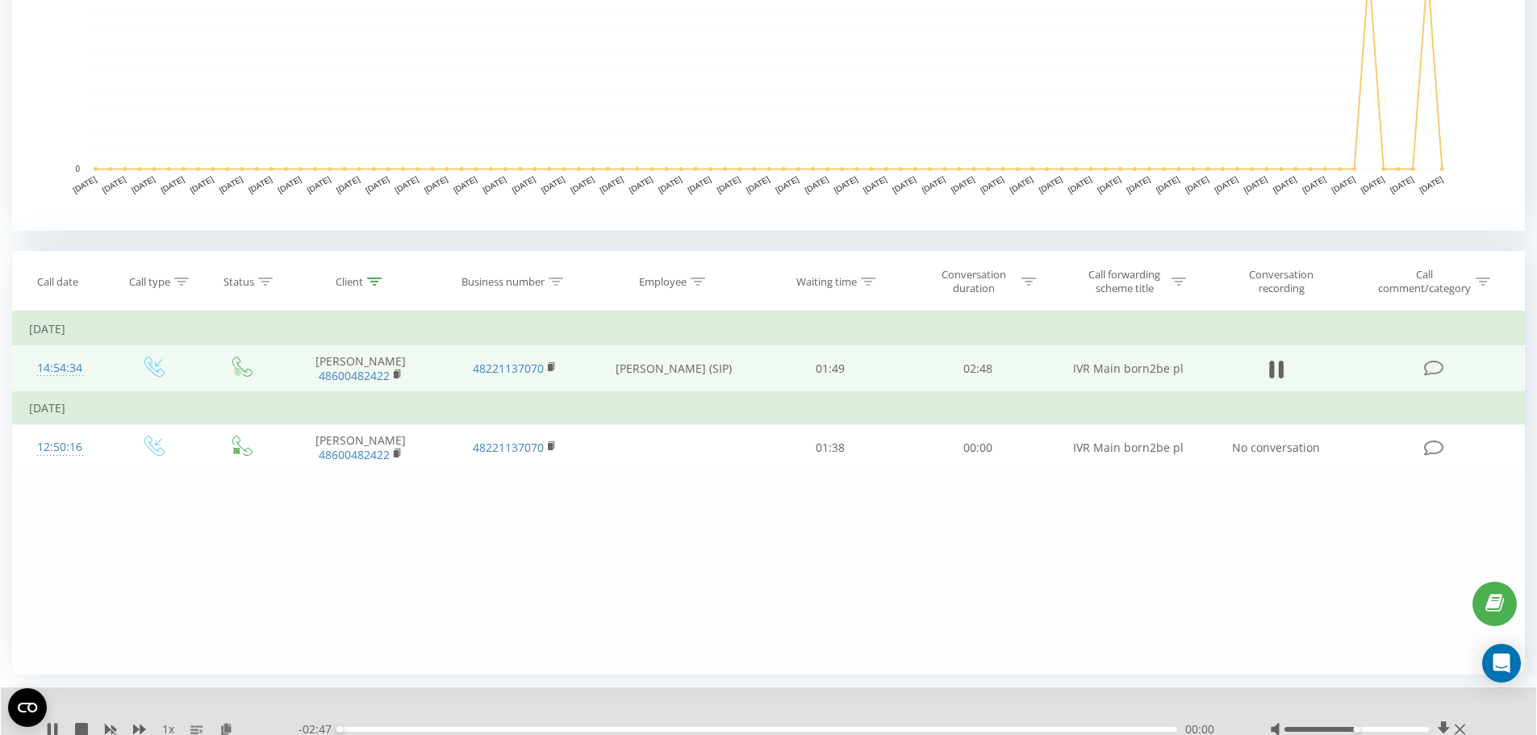
scroll to position [507, 0]
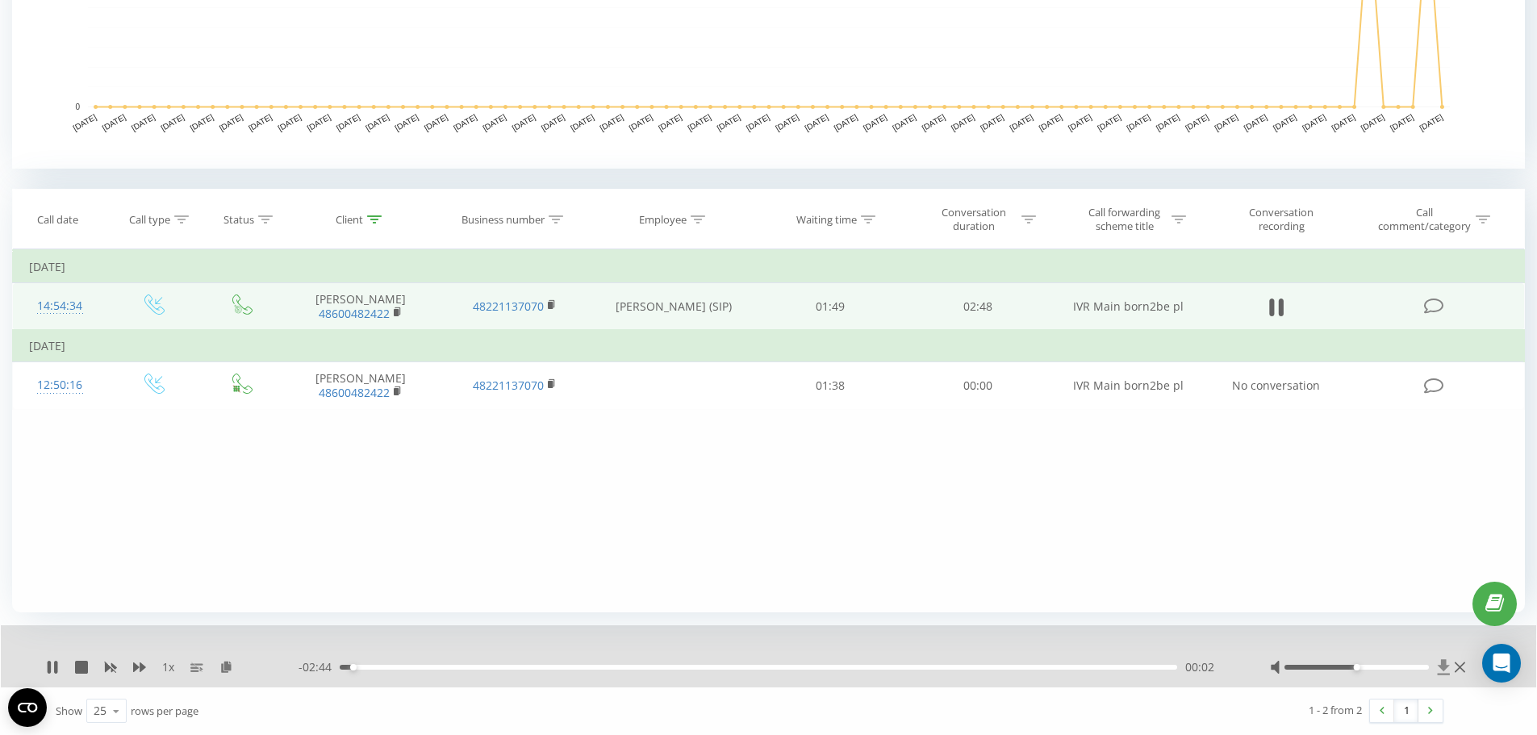
click at [1444, 667] on icon at bounding box center [1443, 666] width 12 height 15
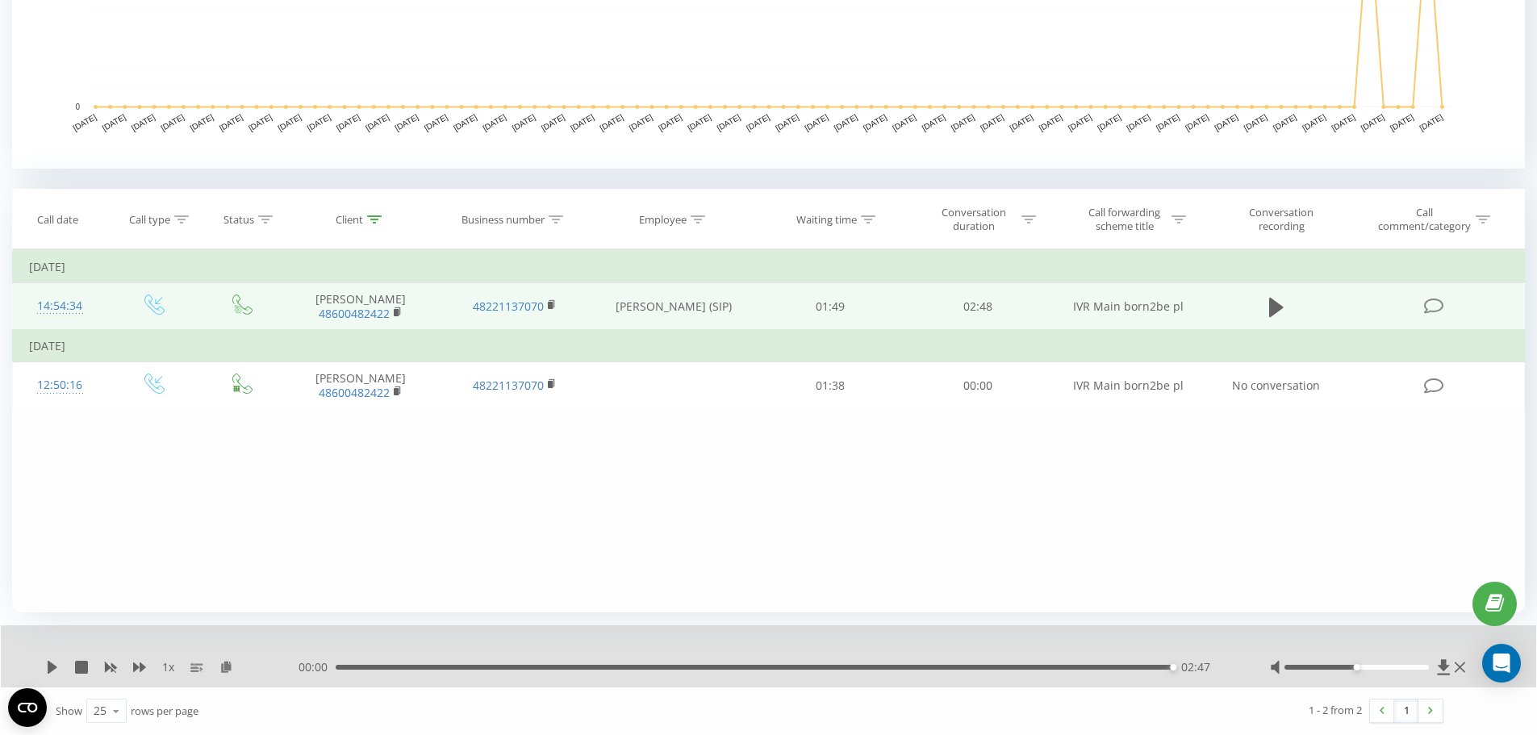
click at [62, 665] on div "1 x" at bounding box center [172, 667] width 252 height 16
click at [60, 665] on div "1 x" at bounding box center [172, 667] width 252 height 16
click at [56, 665] on icon at bounding box center [52, 667] width 13 height 13
click at [52, 665] on icon at bounding box center [53, 667] width 10 height 13
click at [340, 662] on div "00:00 02:47 02:47" at bounding box center [763, 667] width 931 height 16
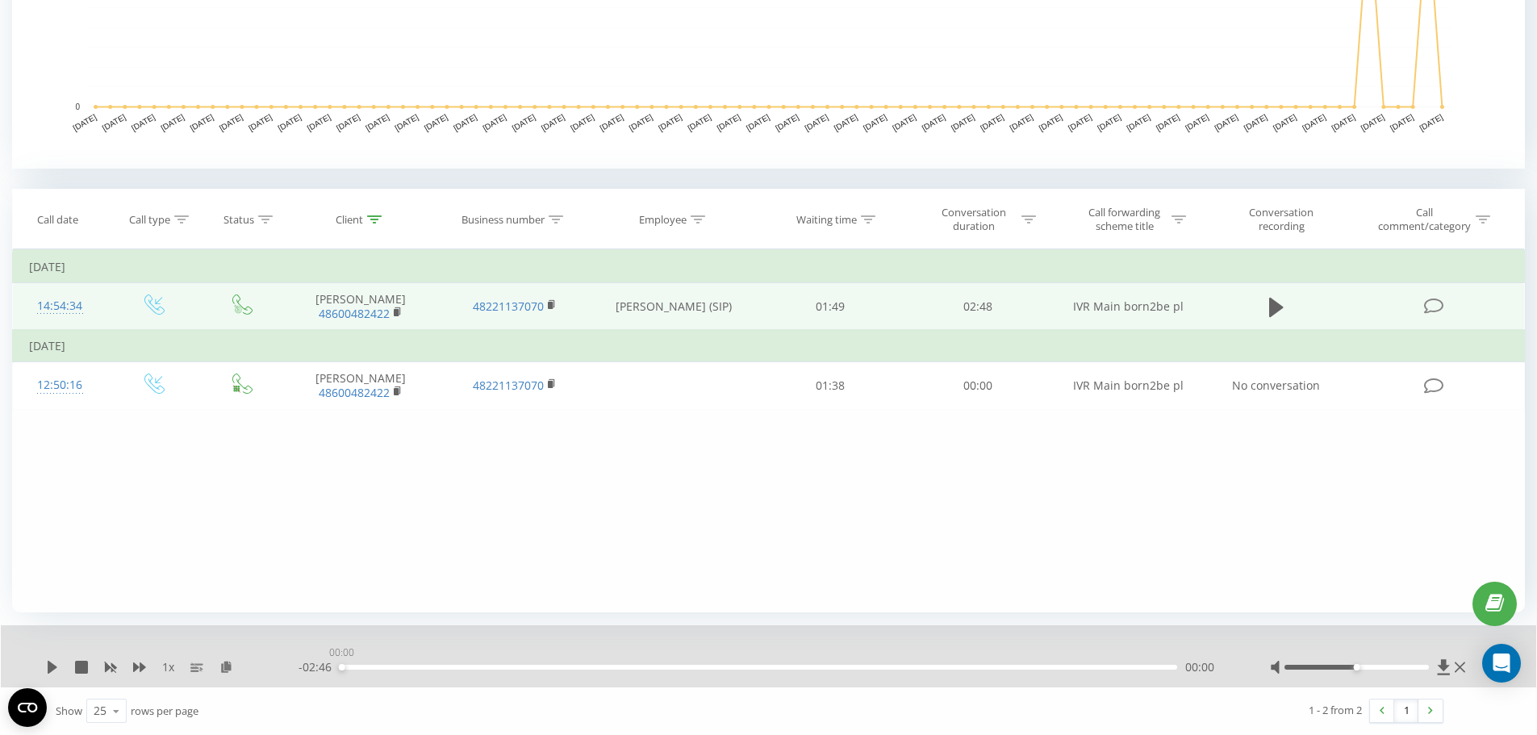
click at [341, 666] on div "00:00" at bounding box center [758, 667] width 837 height 5
click at [48, 666] on icon at bounding box center [53, 667] width 10 height 13
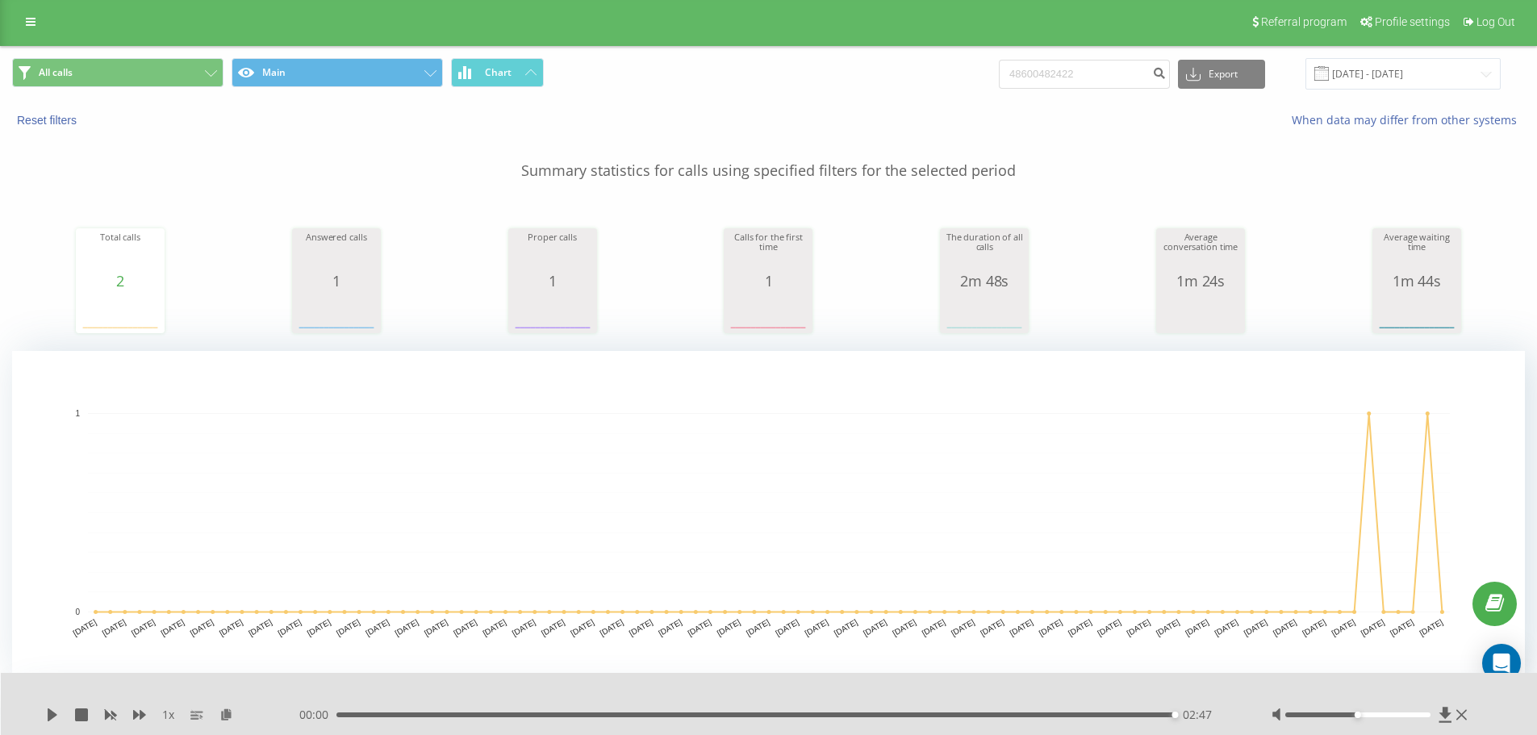
scroll to position [0, 0]
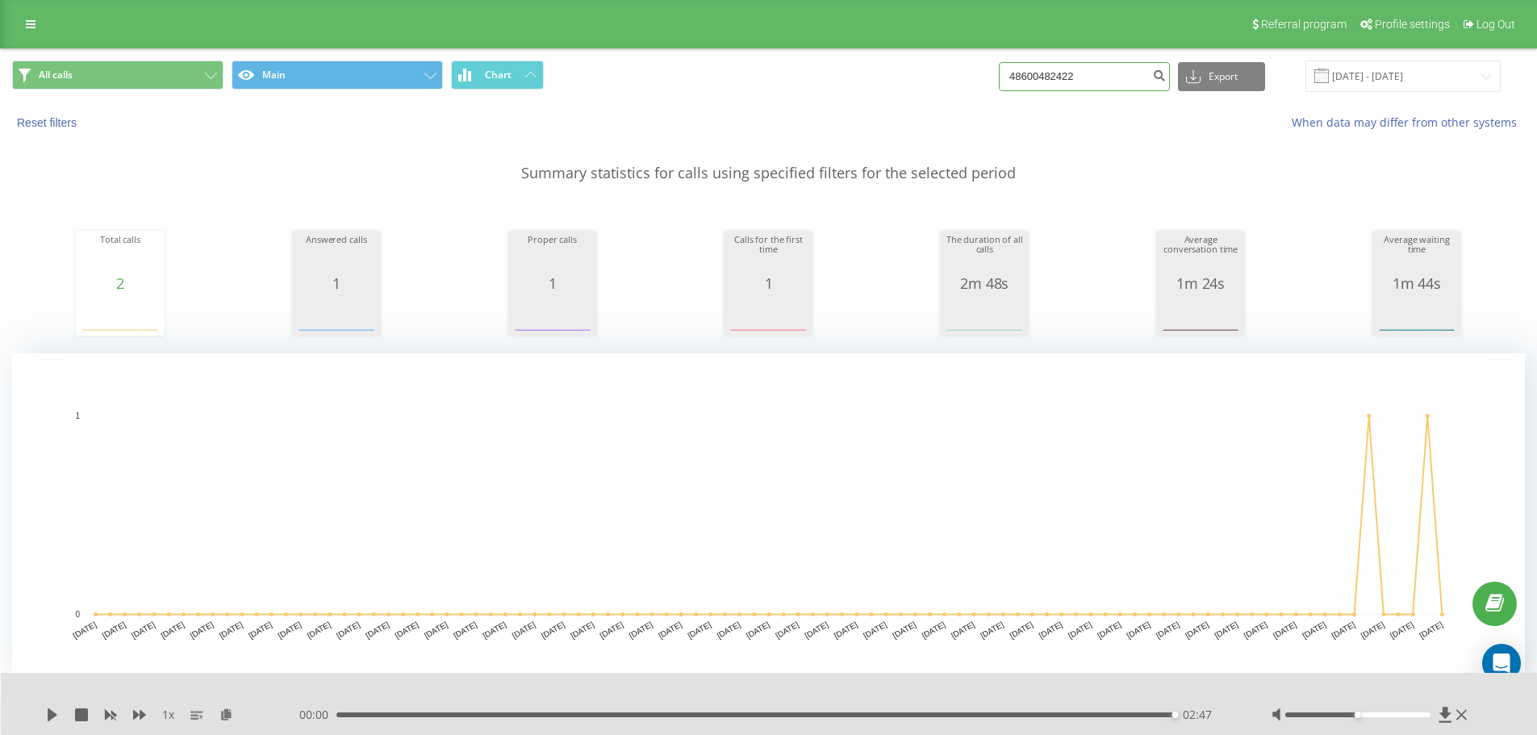
click at [1094, 77] on input "48600482422" at bounding box center [1084, 76] width 171 height 29
paste input "500192191"
type input "48500192191"
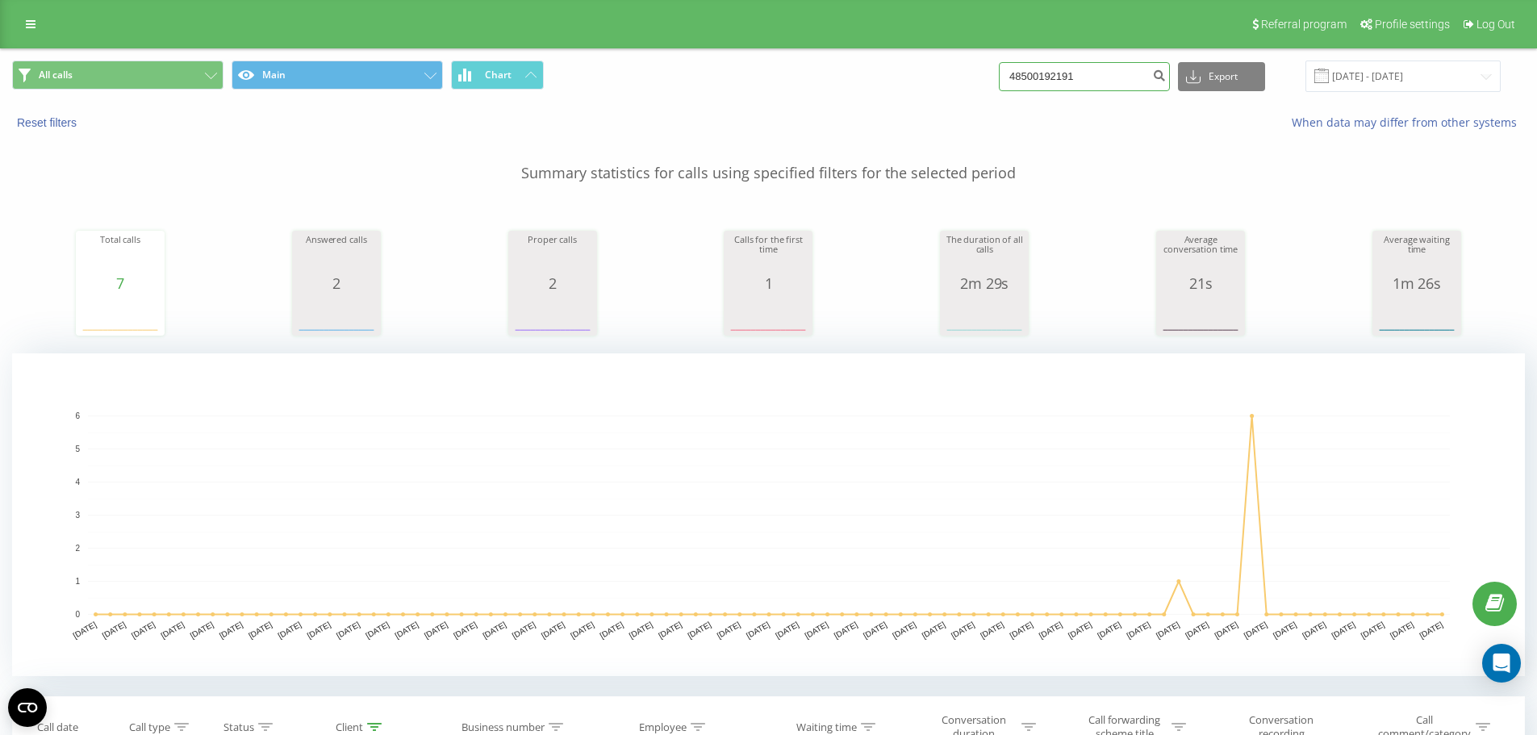
drag, startPoint x: 1103, startPoint y: 77, endPoint x: 1123, endPoint y: 75, distance: 19.4
click at [1103, 77] on input "48500192191" at bounding box center [1084, 76] width 171 height 29
paste input
type input "48500192191"
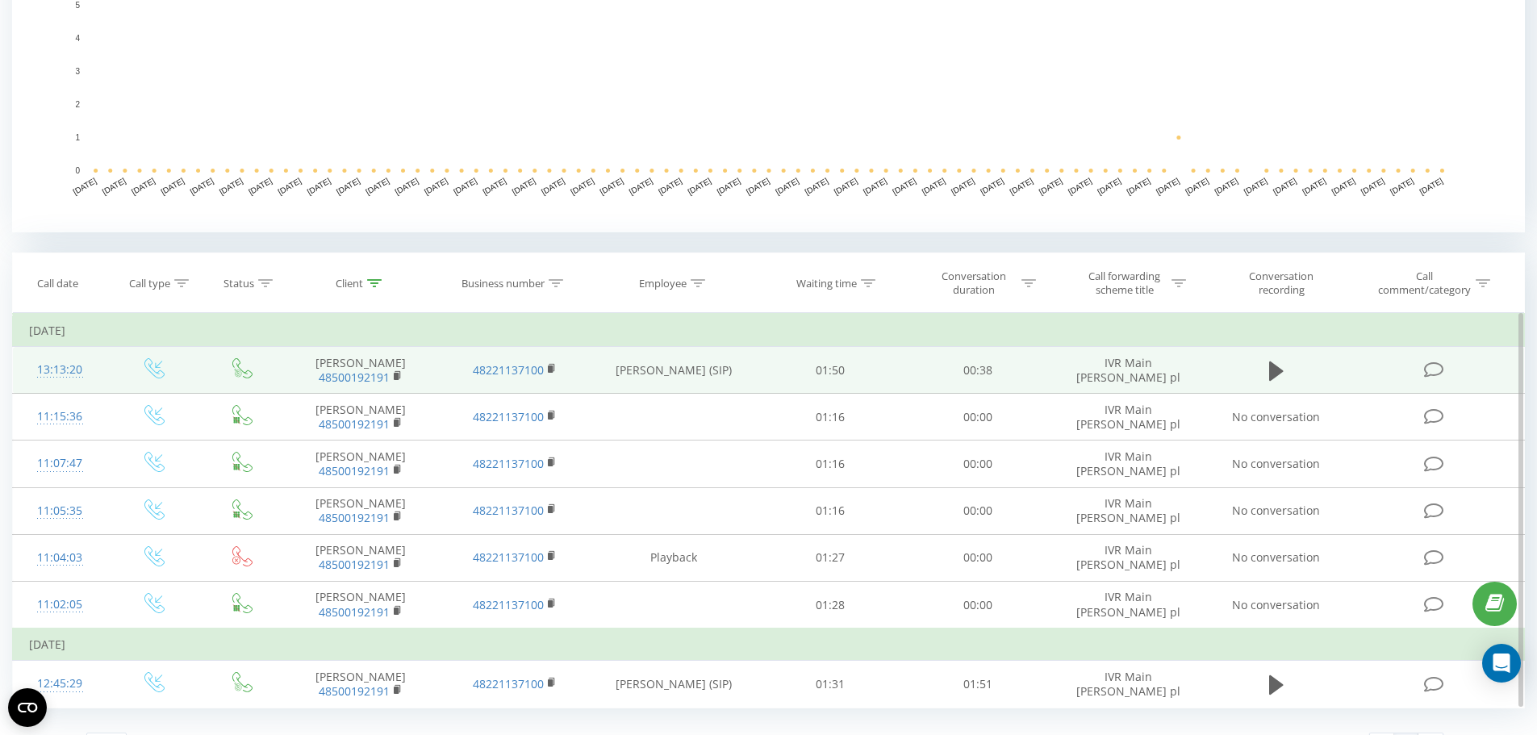
scroll to position [478, 0]
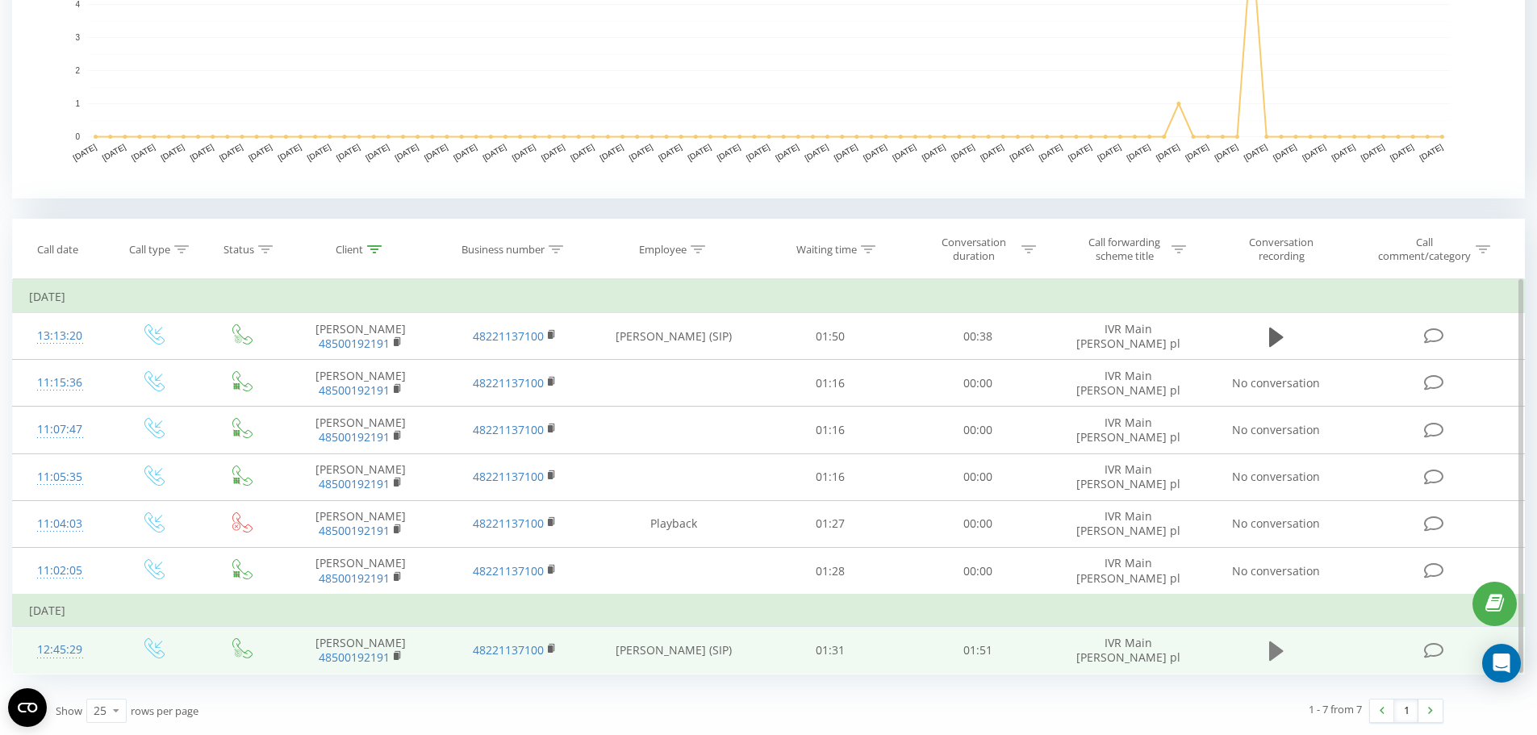
click at [1270, 645] on icon at bounding box center [1276, 650] width 15 height 19
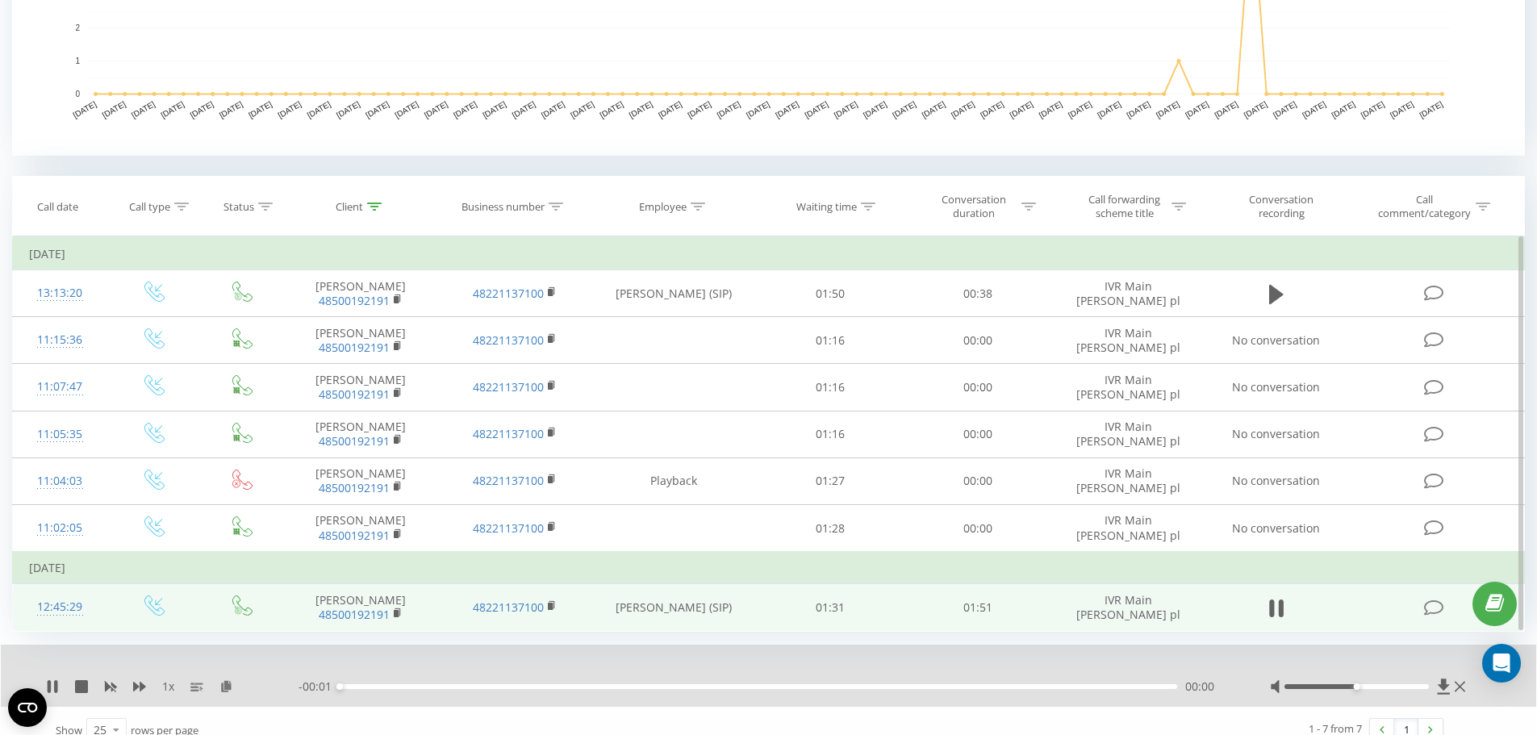
scroll to position [540, 0]
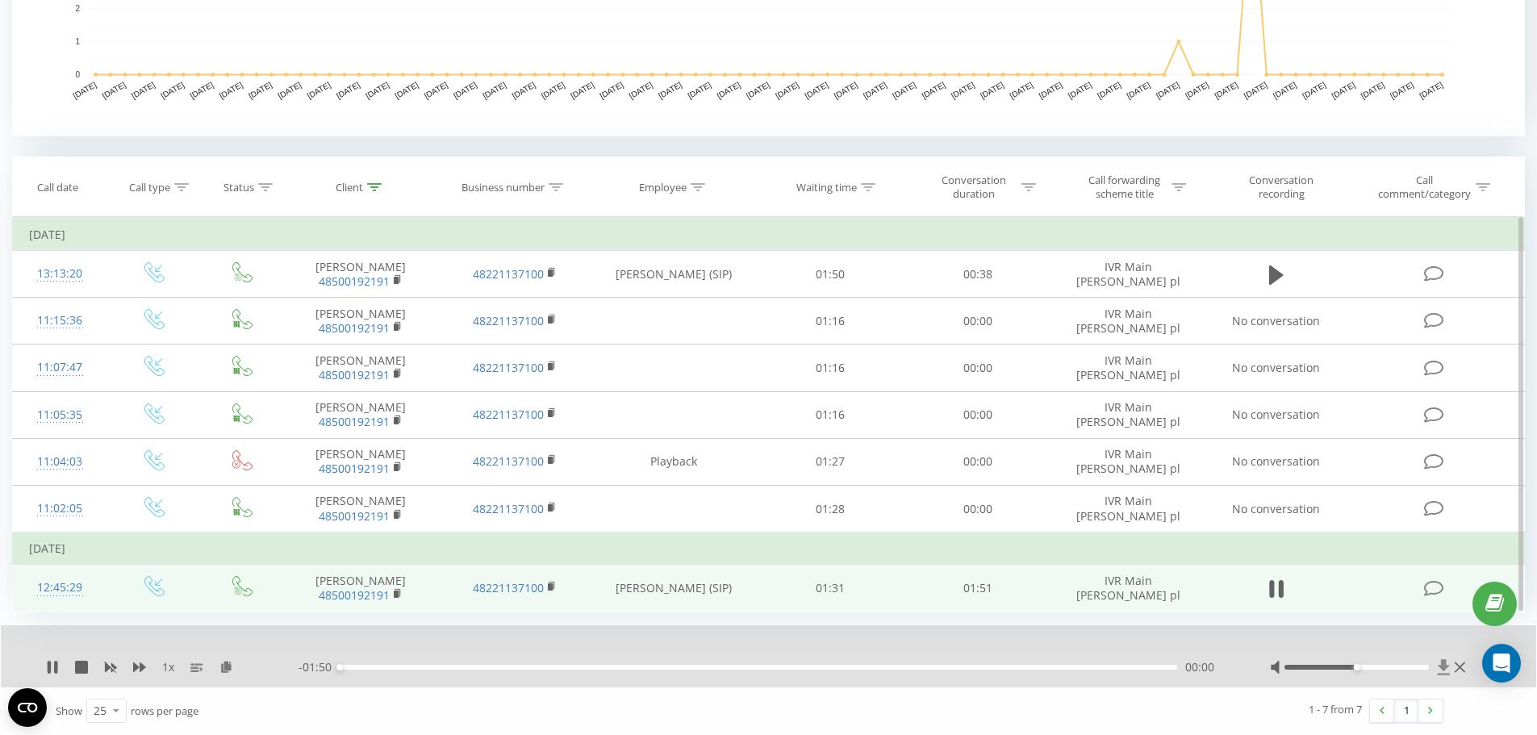
click at [1442, 667] on icon at bounding box center [1443, 666] width 12 height 15
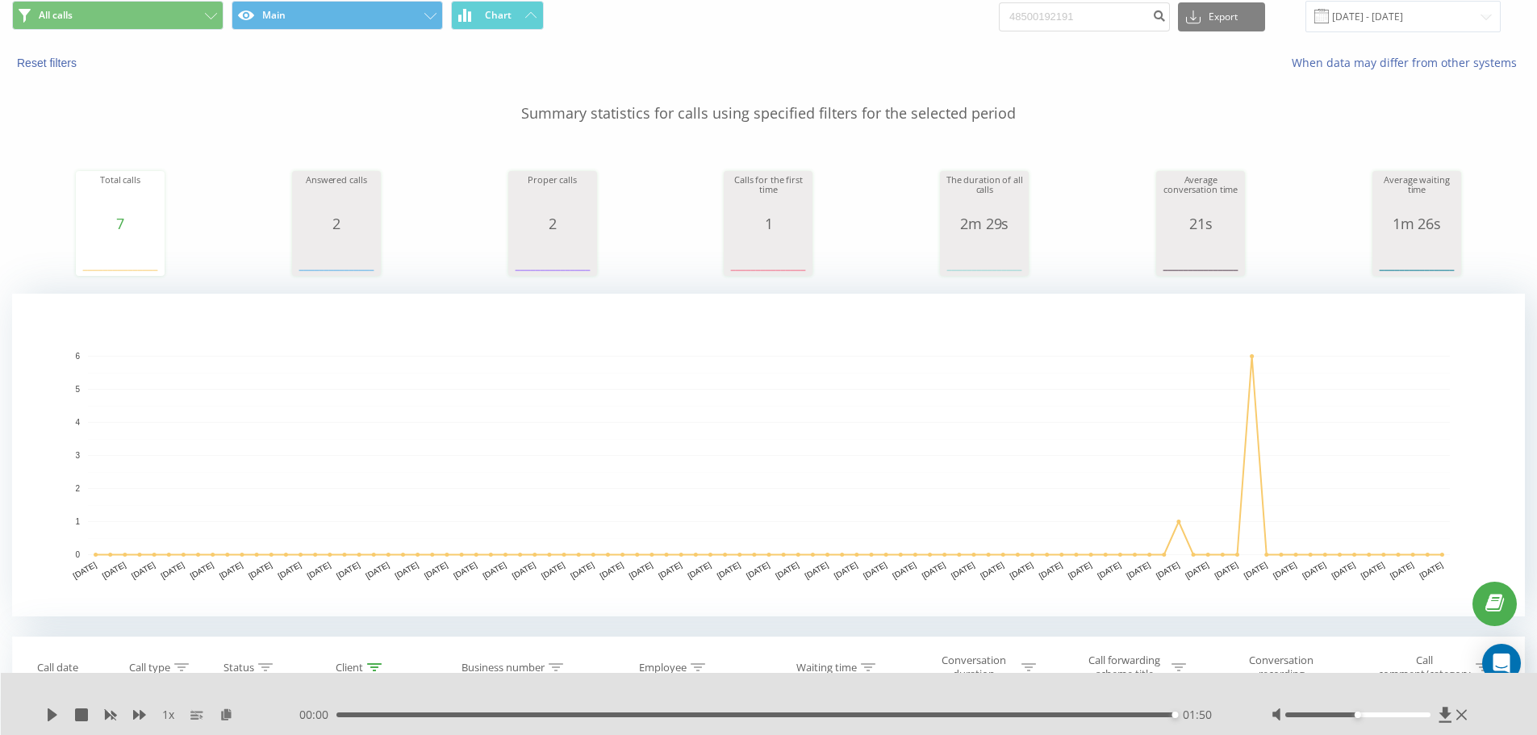
scroll to position [0, 0]
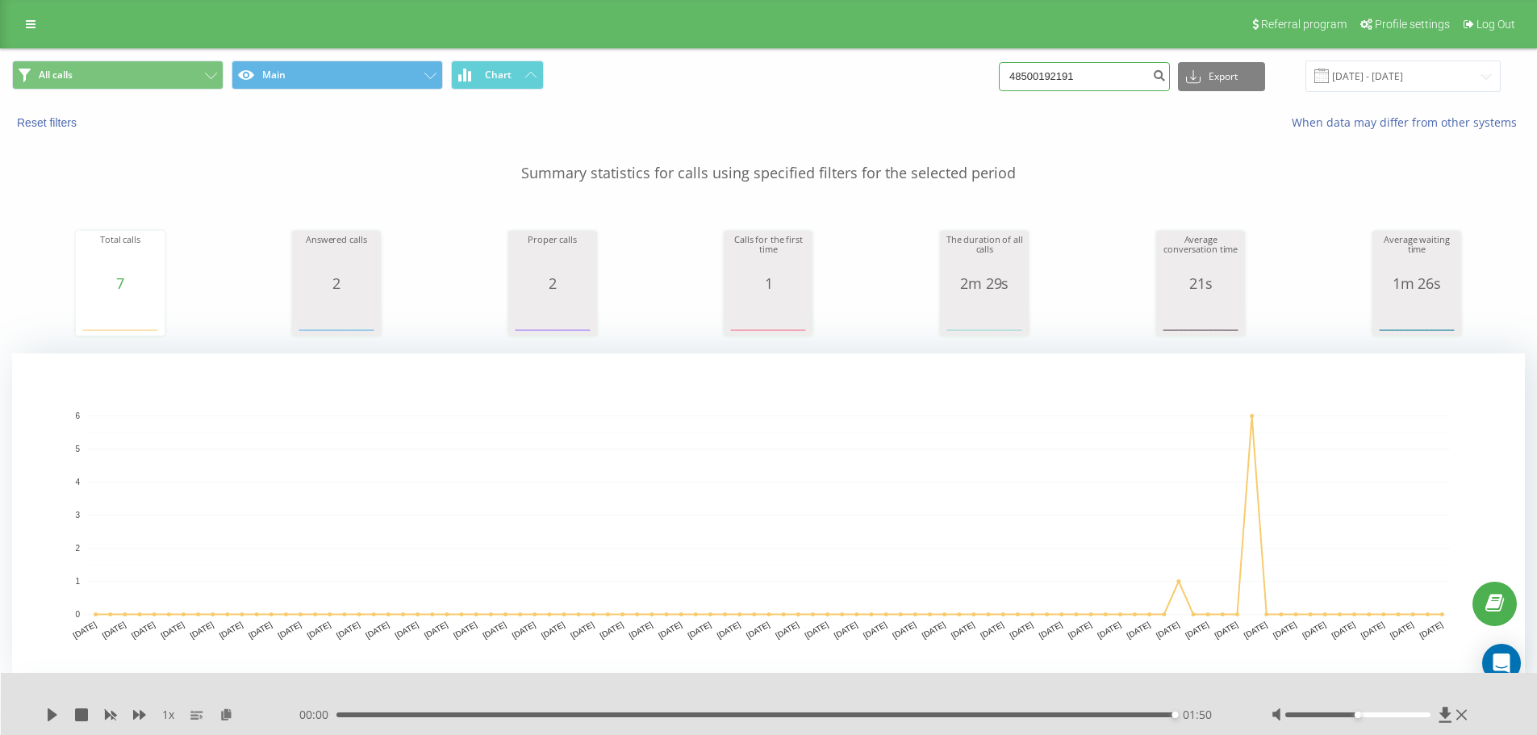
click at [1035, 82] on input "48500192191" at bounding box center [1084, 76] width 171 height 29
paste input "661921696"
type input "48661921696"
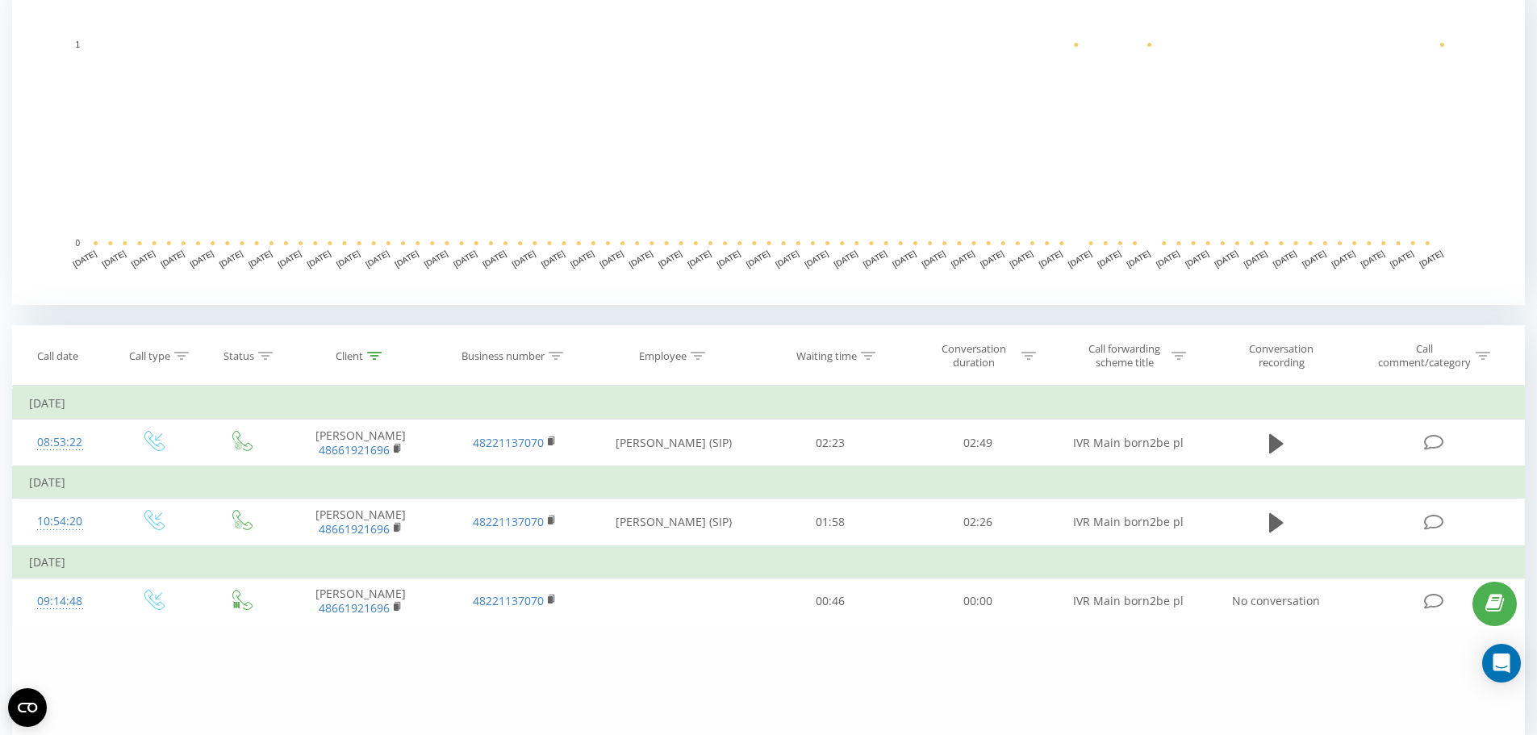
scroll to position [445, 0]
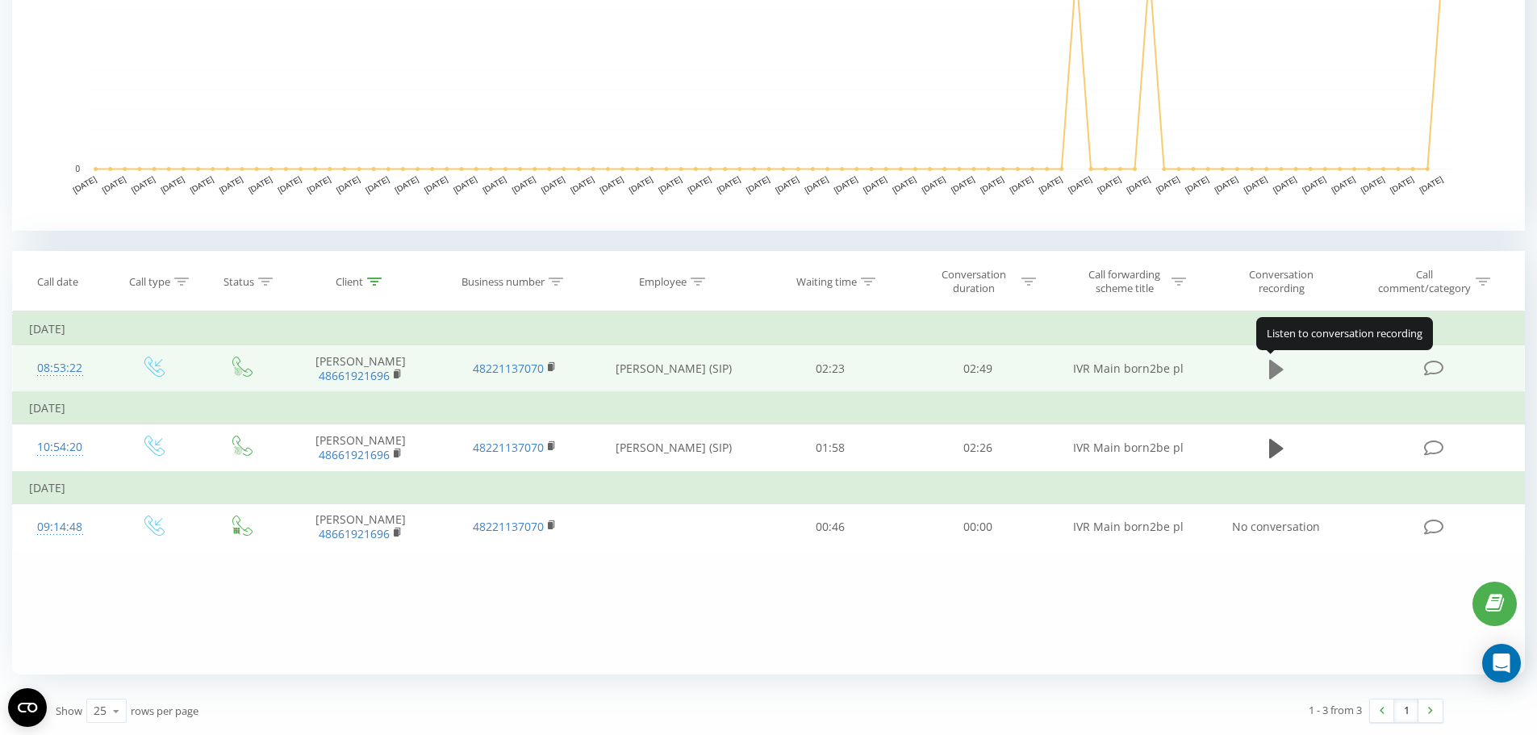
click at [1277, 374] on icon at bounding box center [1276, 369] width 15 height 23
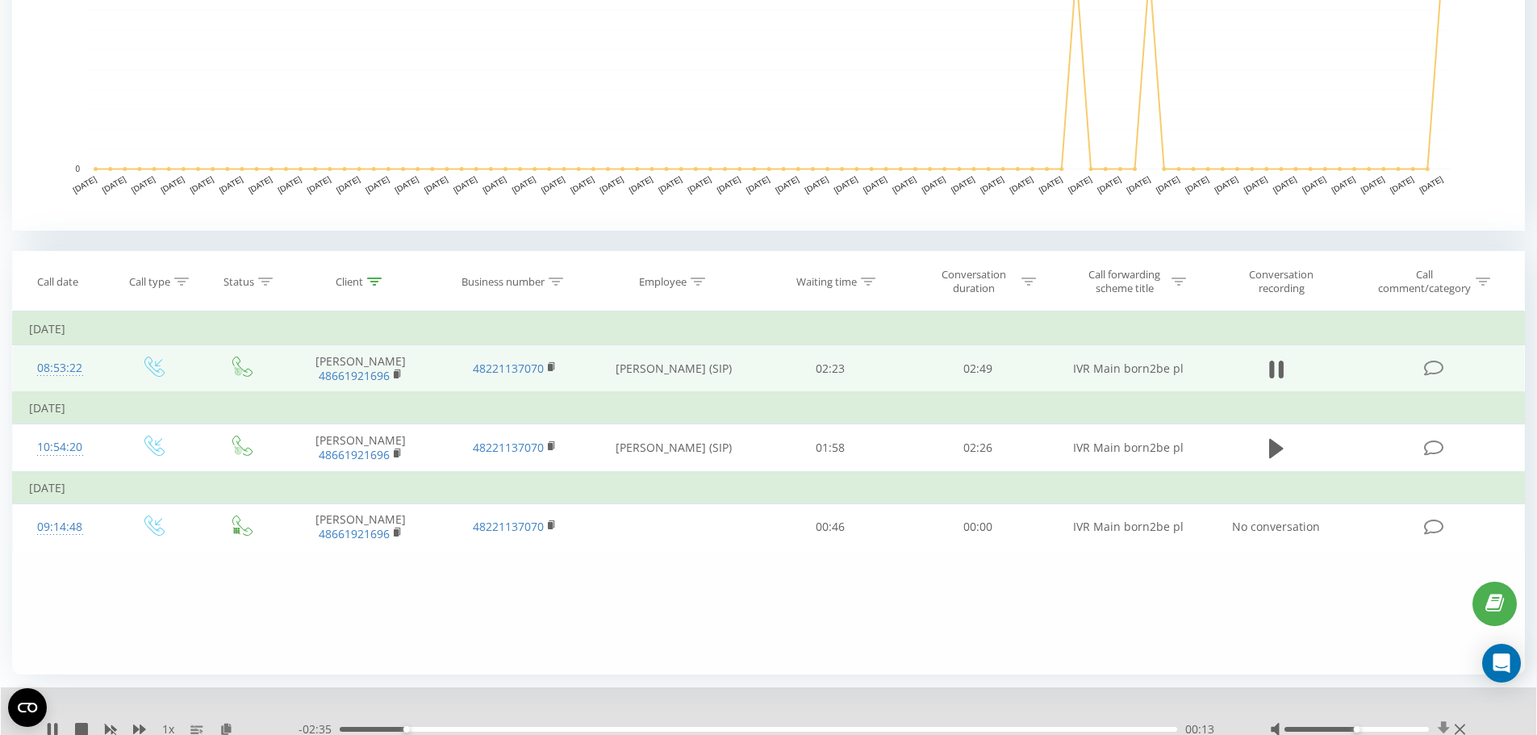
click at [1444, 728] on icon at bounding box center [1443, 728] width 12 height 15
click at [1306, 623] on div "Filter by condition Equal Enter value Cancel OK Filter by condition Equal Enter…" at bounding box center [768, 492] width 1512 height 363
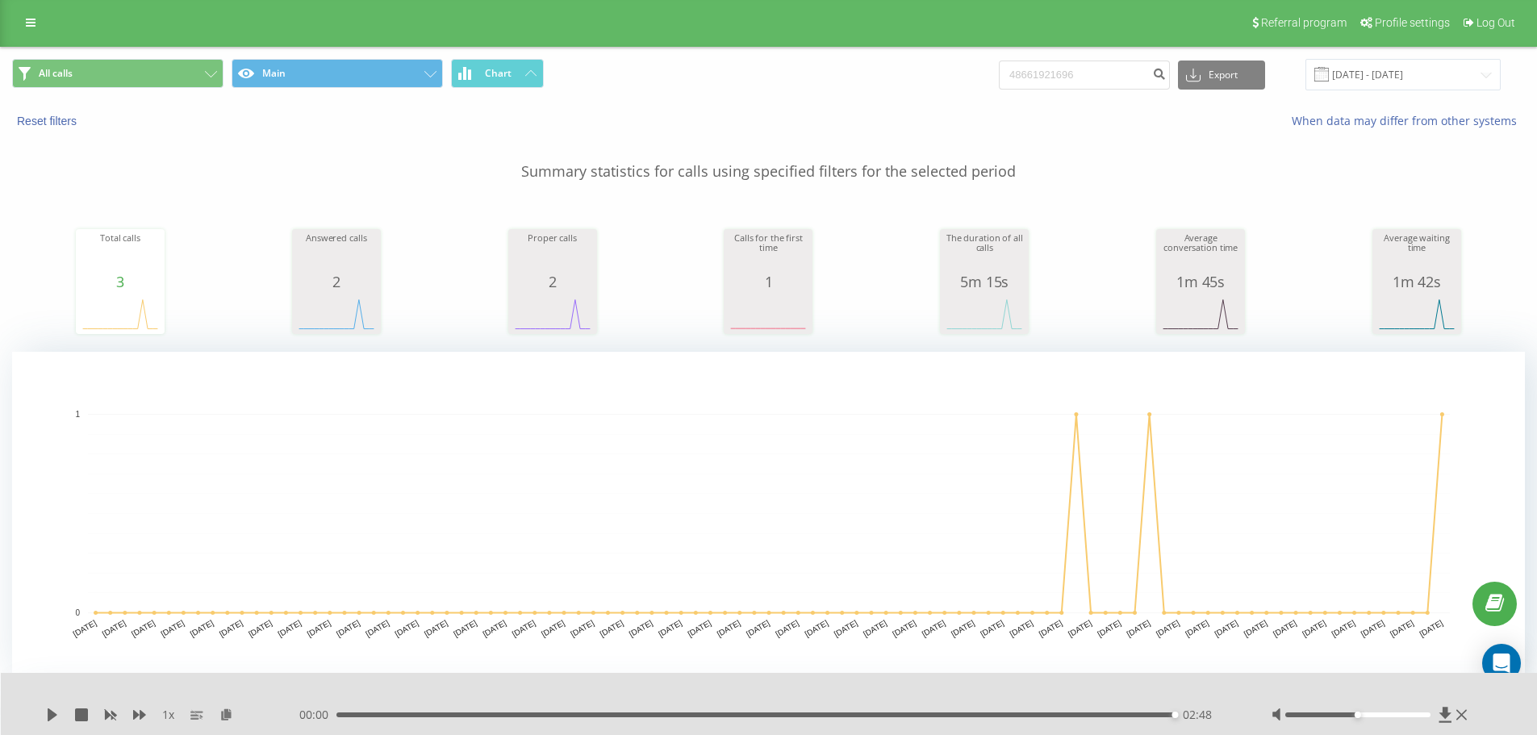
scroll to position [0, 0]
click at [1131, 74] on input "48661921696" at bounding box center [1084, 76] width 171 height 29
paste input "500192191"
type input "48500192191"
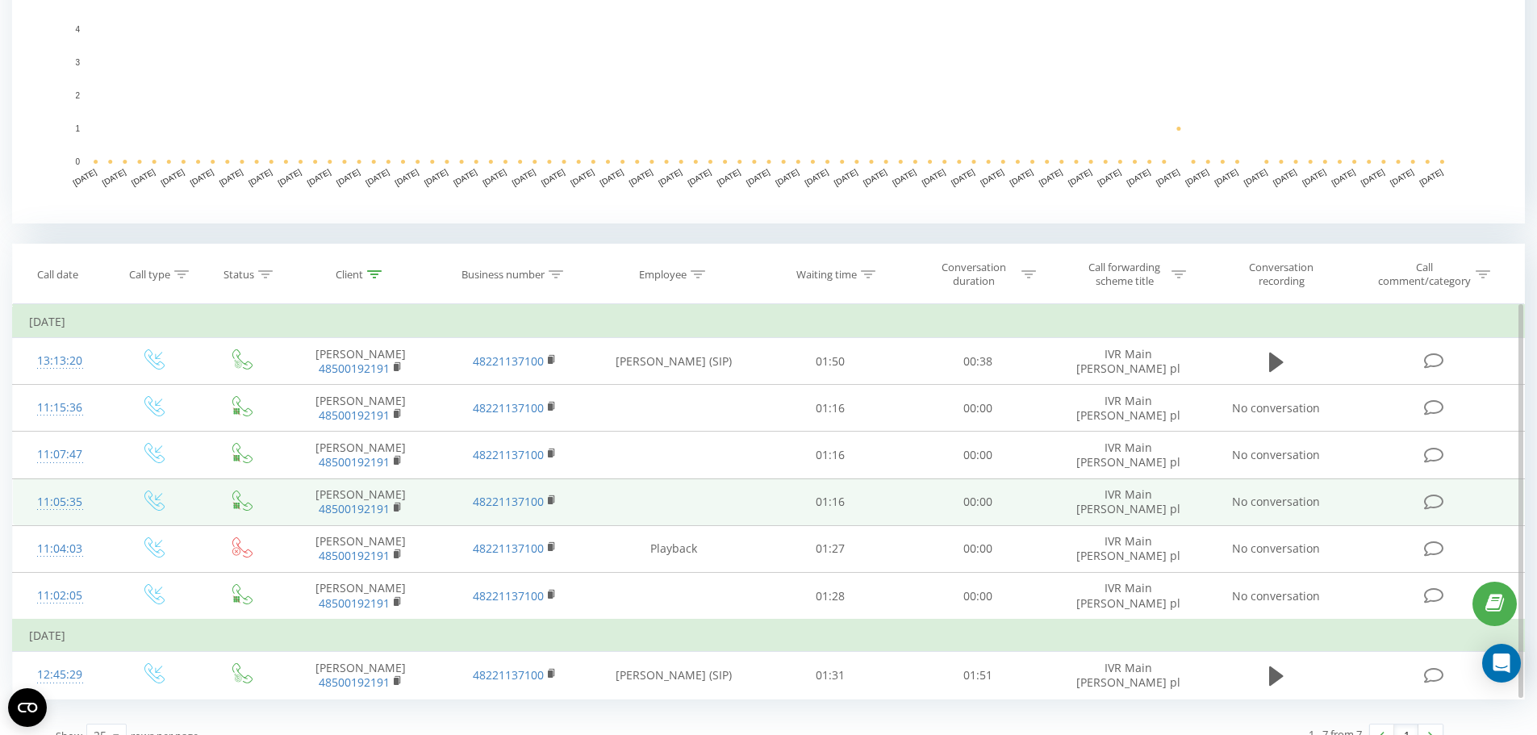
scroll to position [478, 0]
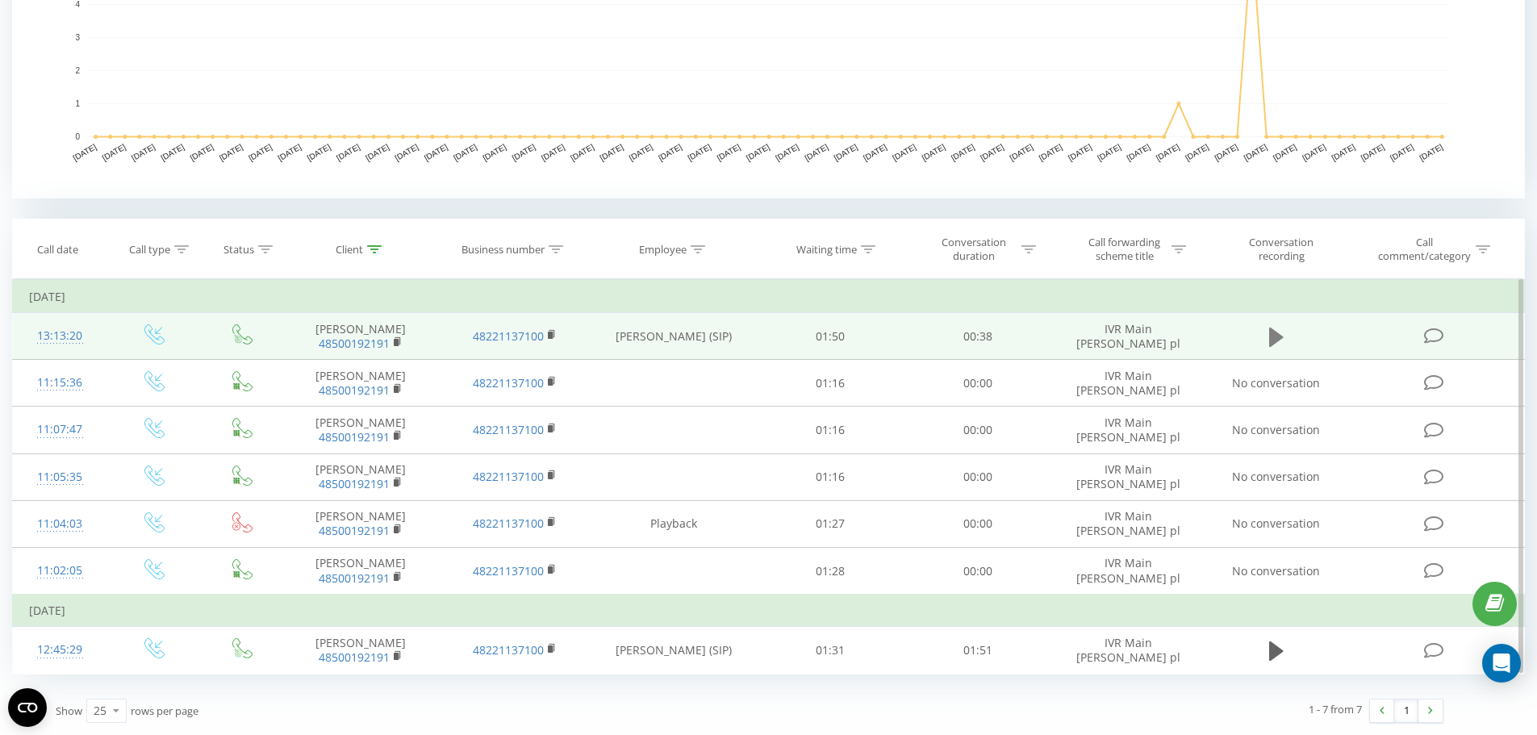
click at [1276, 333] on icon at bounding box center [1276, 336] width 15 height 19
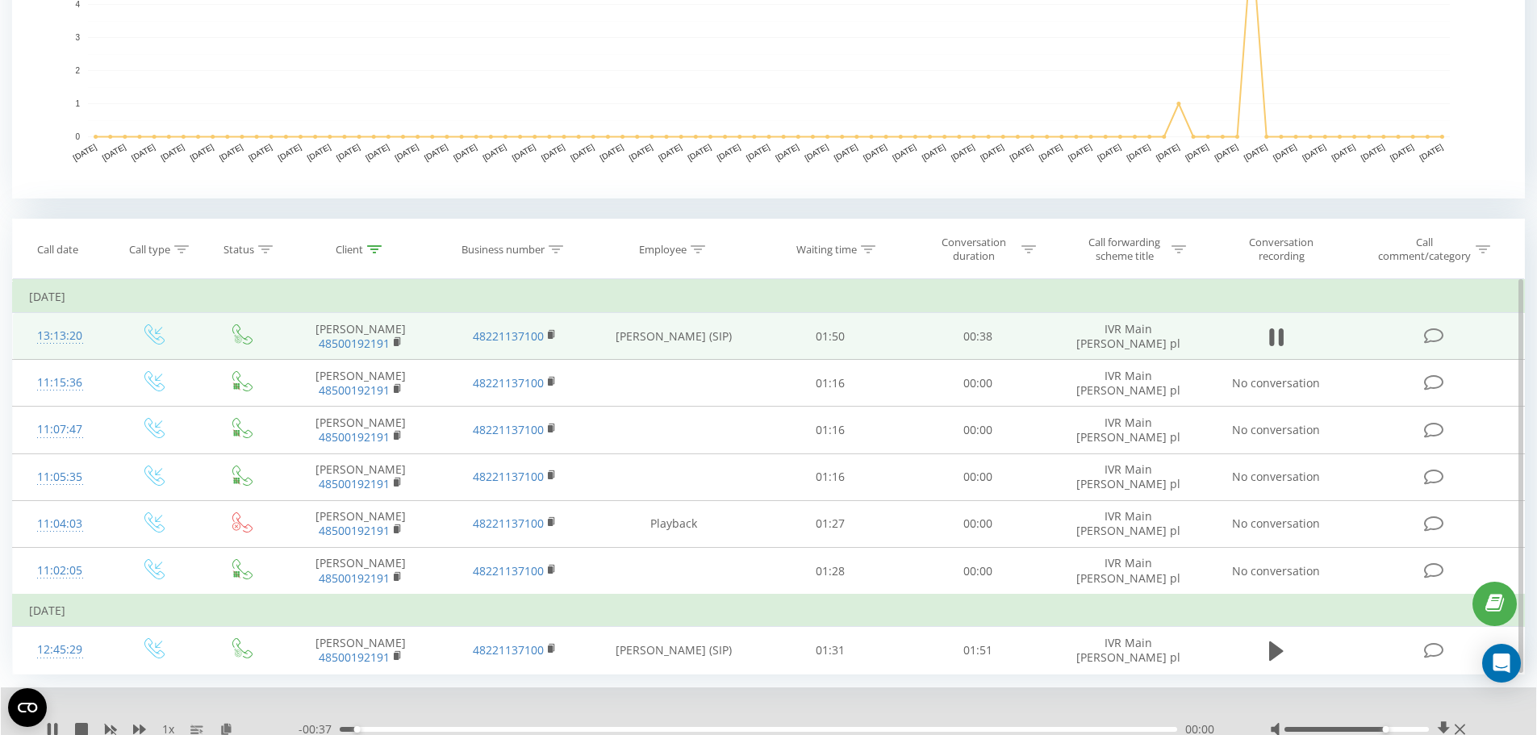
drag, startPoint x: 1355, startPoint y: 725, endPoint x: 1404, endPoint y: 728, distance: 49.3
click at [1388, 728] on div "Accessibility label" at bounding box center [1385, 729] width 6 height 6
drag, startPoint x: 1403, startPoint y: 730, endPoint x: 1449, endPoint y: 733, distance: 46.9
click at [1445, 732] on div at bounding box center [1369, 729] width 199 height 16
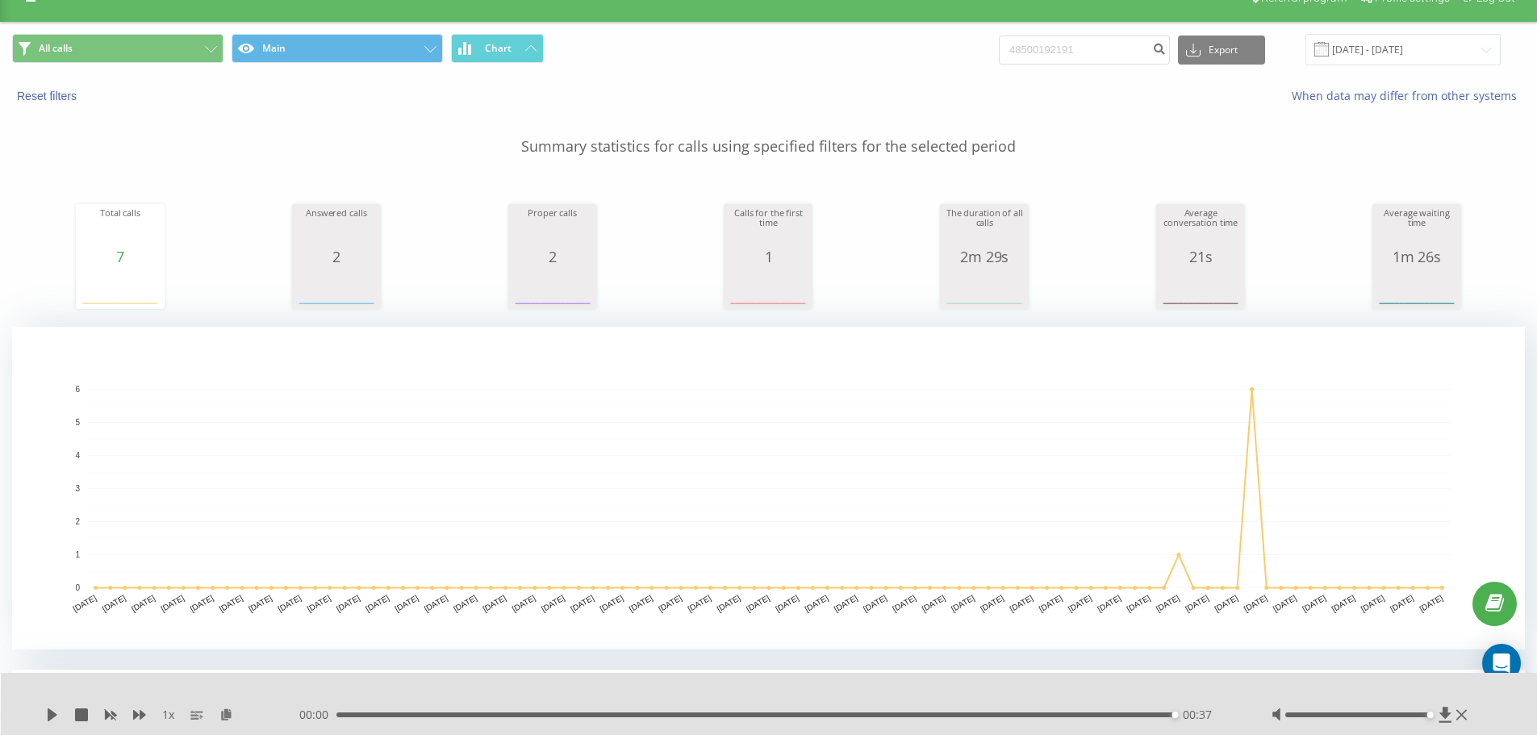
scroll to position [0, 0]
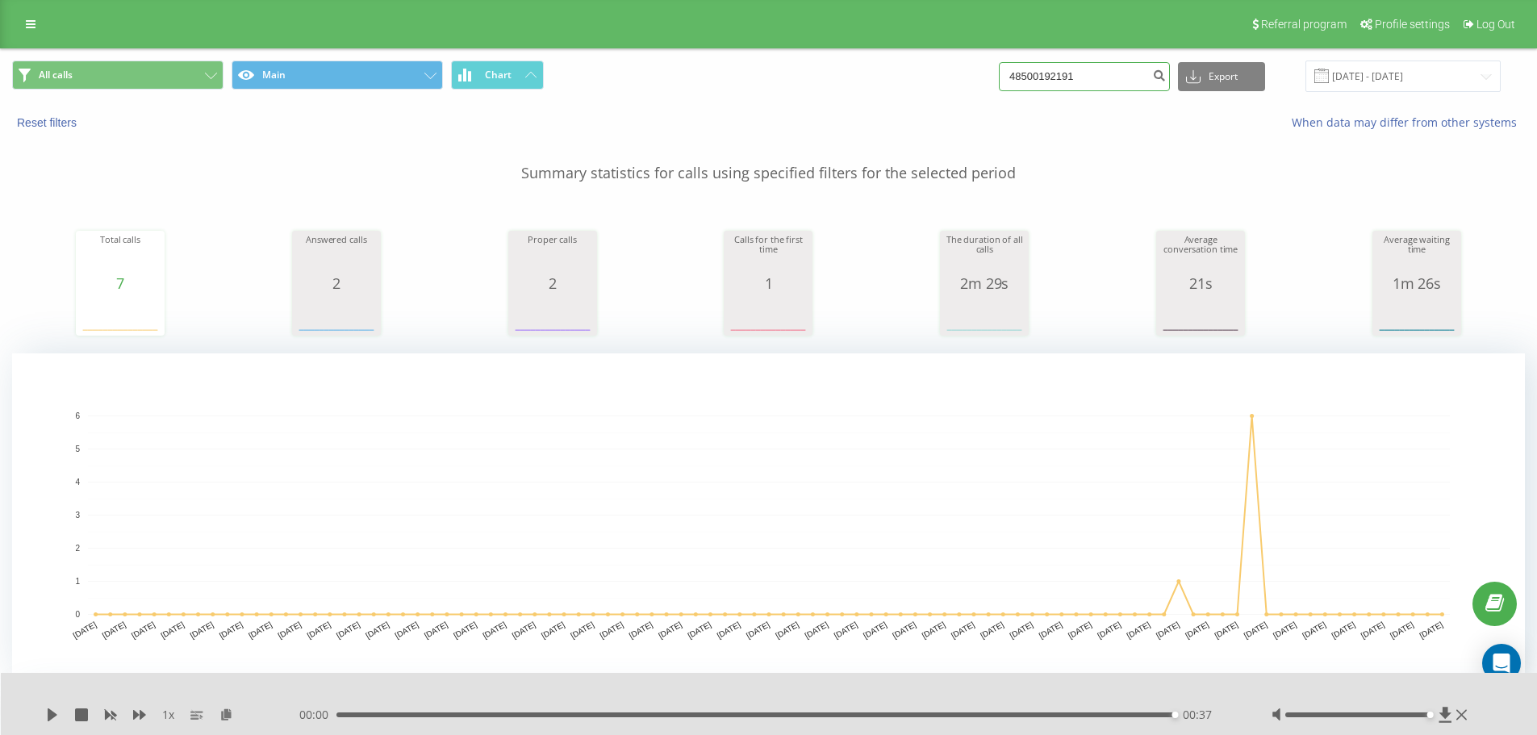
click at [1060, 69] on input "48500192191" at bounding box center [1084, 76] width 171 height 29
paste input "791321091"
type input "48791321091"
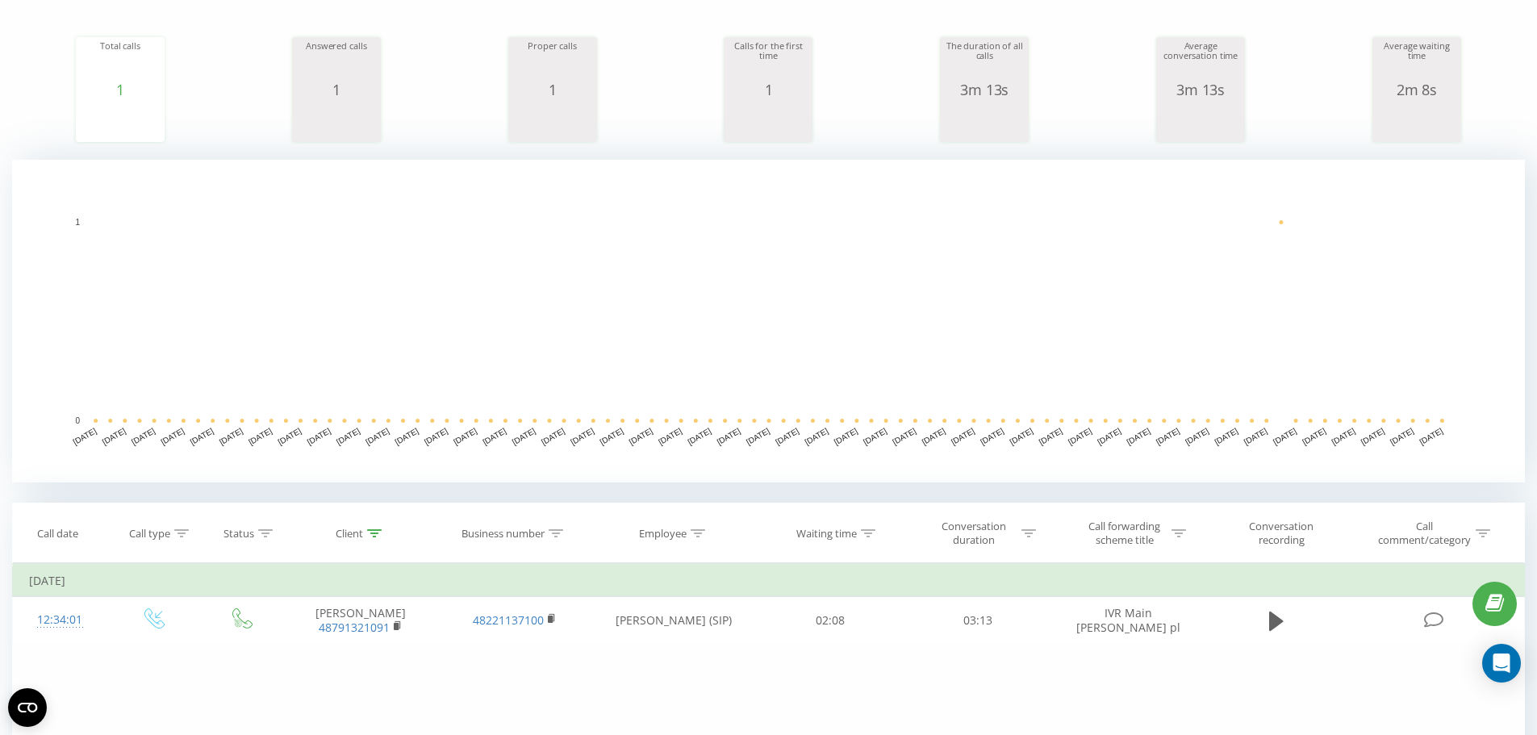
scroll to position [403, 0]
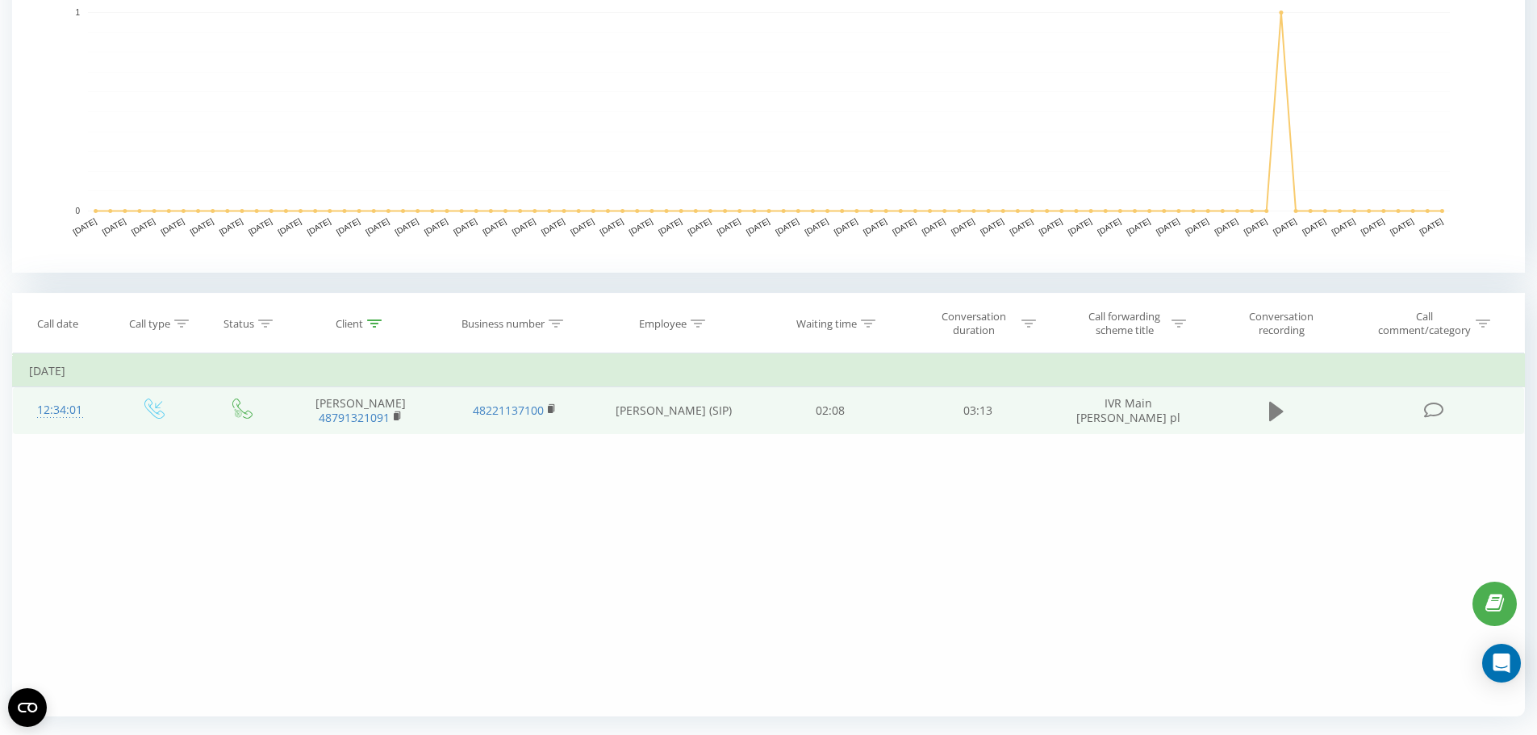
click at [1274, 417] on icon at bounding box center [1276, 410] width 15 height 19
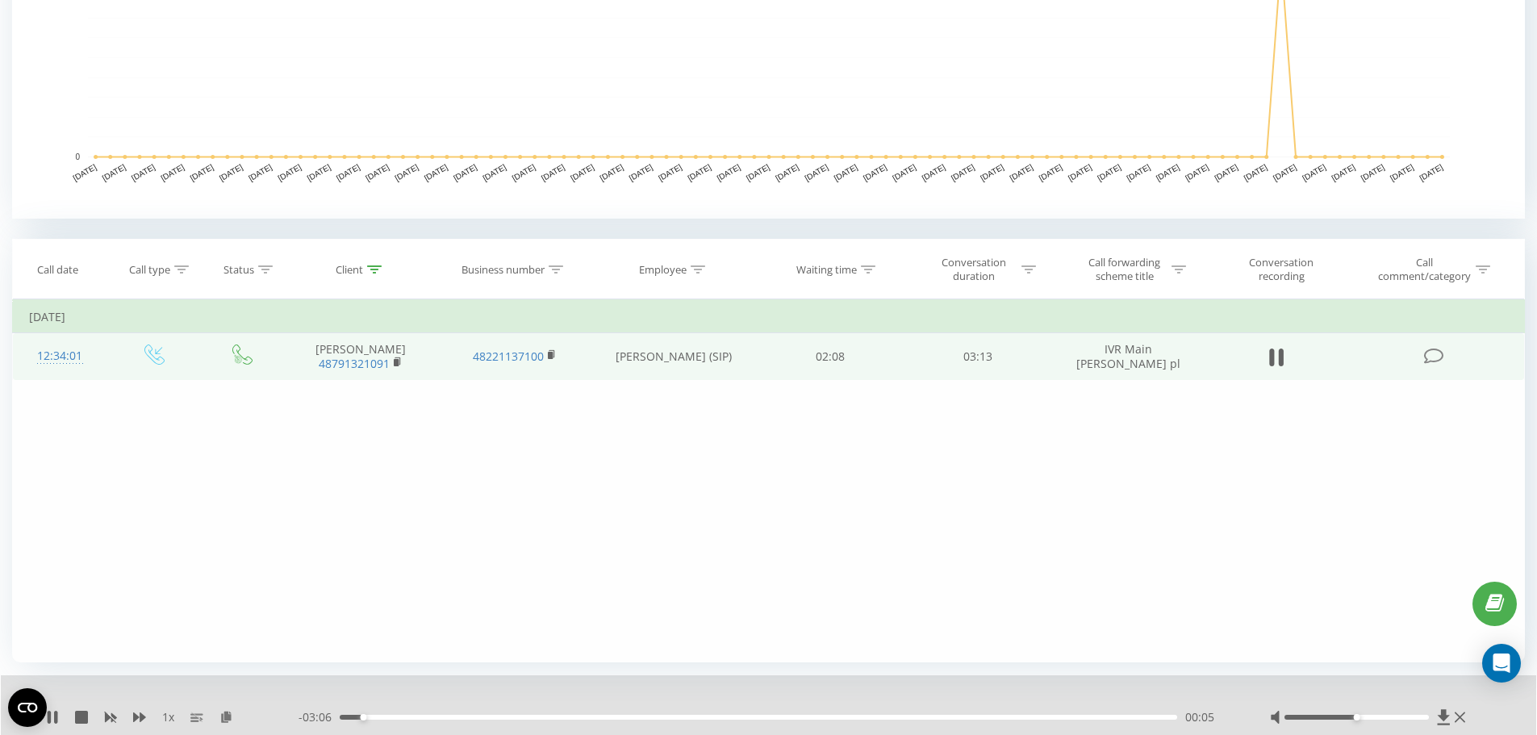
scroll to position [507, 0]
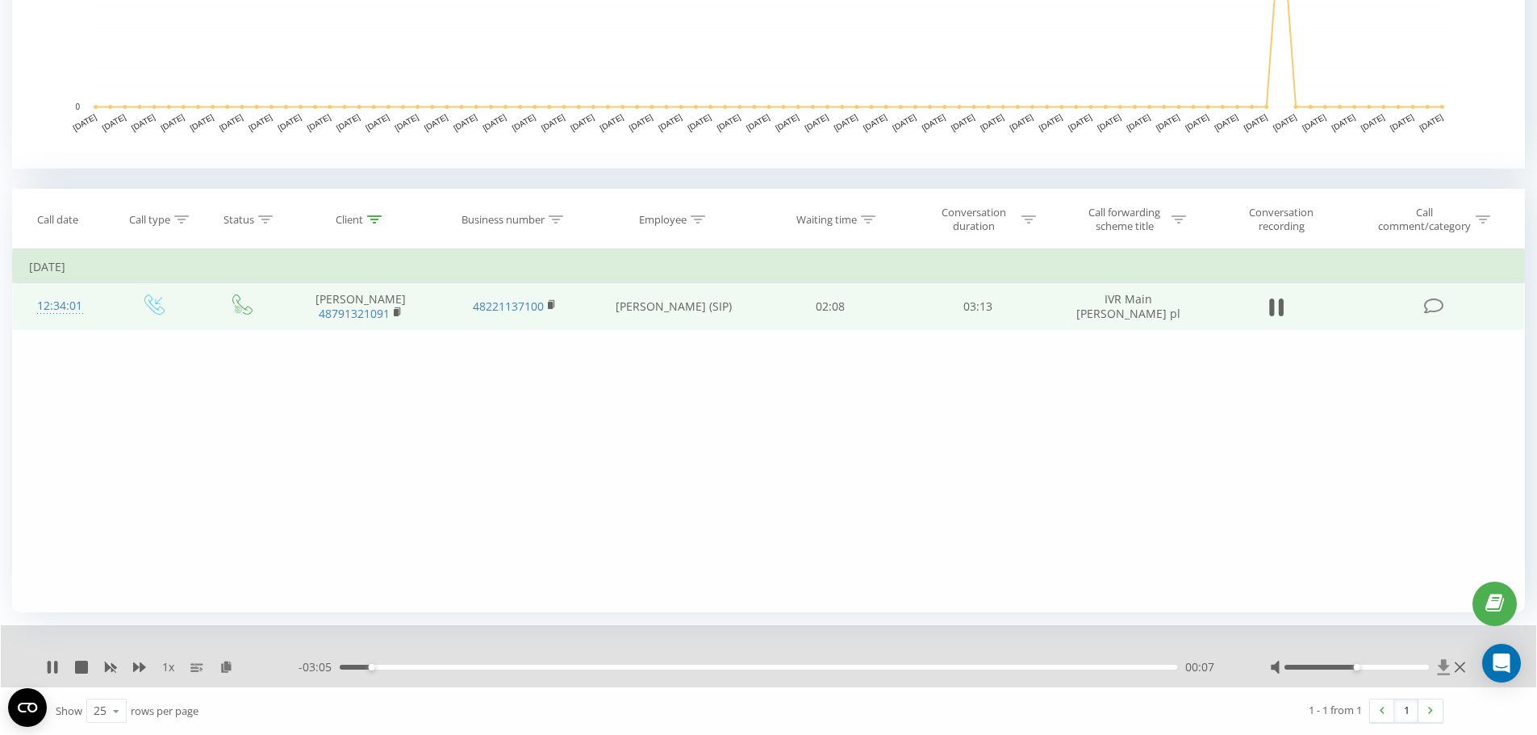
click at [1444, 670] on icon at bounding box center [1443, 666] width 12 height 15
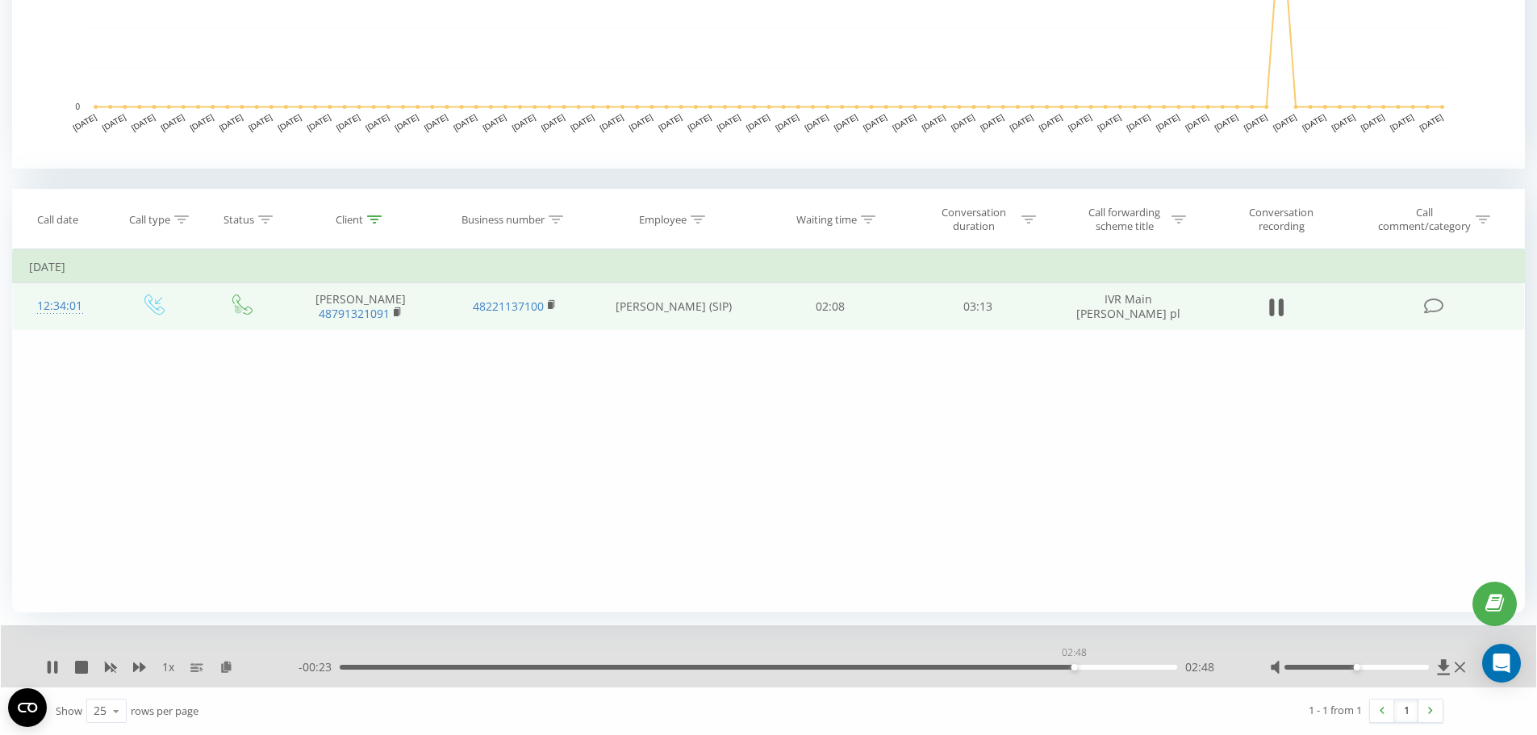
click at [1074, 666] on div "02:48" at bounding box center [758, 667] width 837 height 5
click at [1089, 668] on div "02:52" at bounding box center [758, 667] width 837 height 5
click at [1115, 668] on div "02:58" at bounding box center [758, 667] width 837 height 5
click at [1136, 668] on div "03:00" at bounding box center [758, 667] width 837 height 5
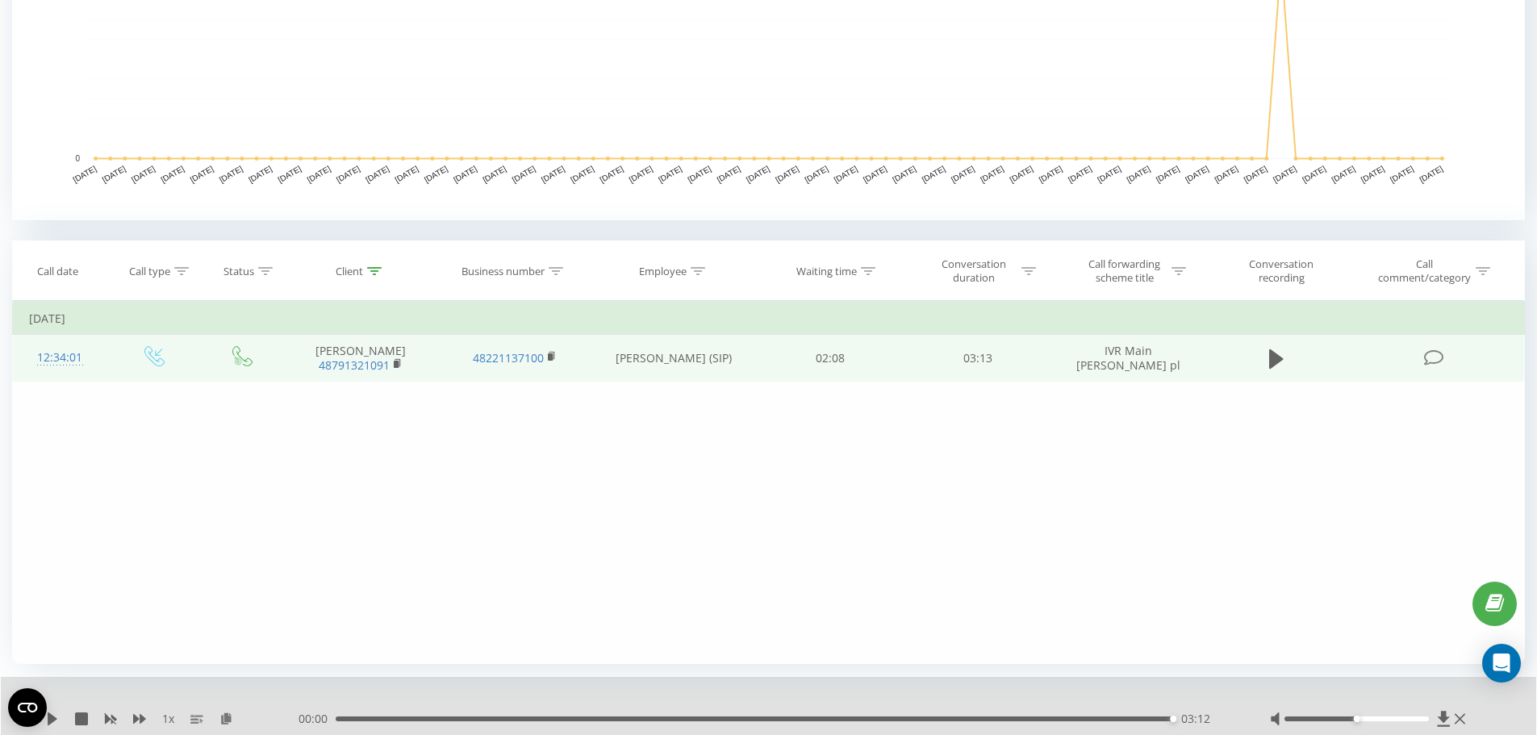
scroll to position [484, 0]
